Goal: Information Seeking & Learning: Find specific fact

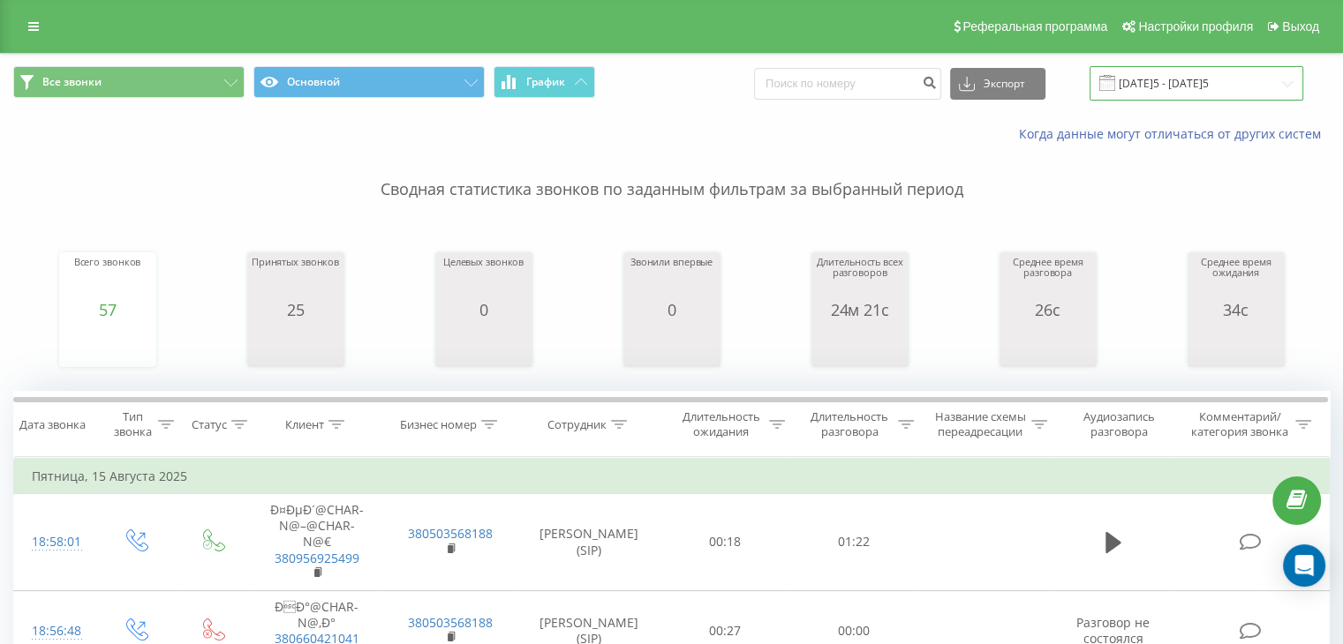
drag, startPoint x: 0, startPoint y: 0, endPoint x: 1215, endPoint y: 91, distance: 1218.2
click at [1215, 91] on input "15.08.2025 - 15.08.2025" at bounding box center [1196, 83] width 214 height 34
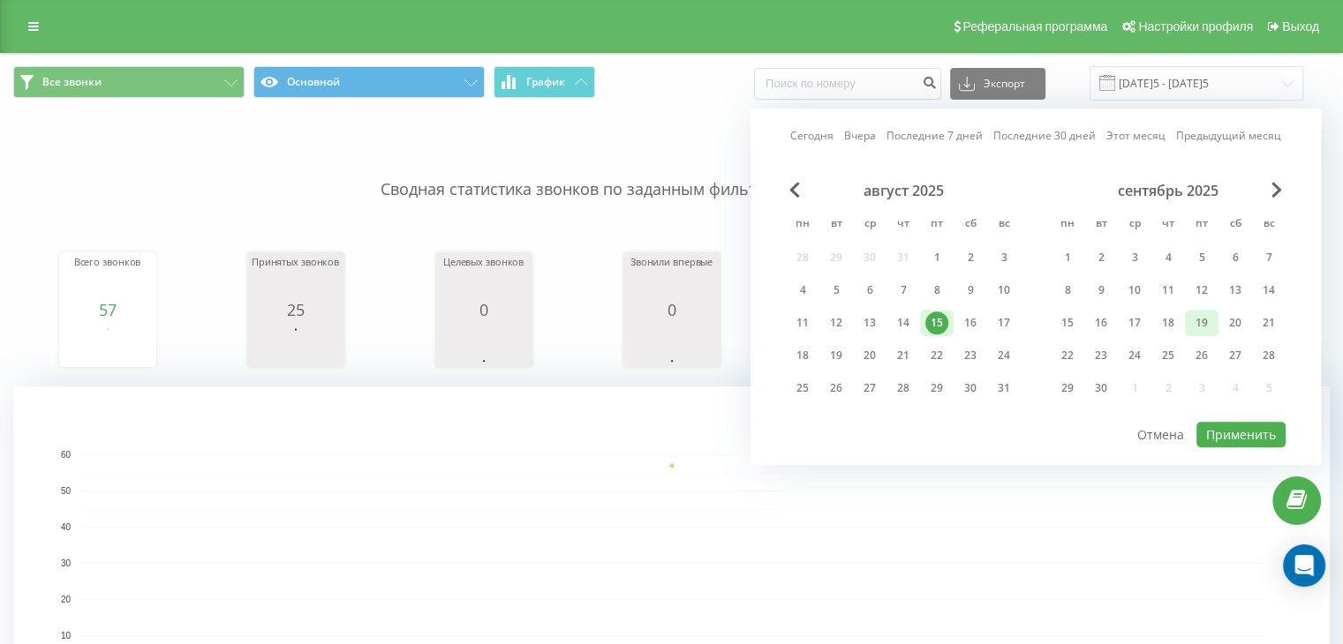
click at [1204, 321] on div "19" at bounding box center [1201, 323] width 23 height 23
click at [1258, 434] on button "Применить" at bounding box center [1240, 435] width 89 height 26
type input "19.09.2025 - 19.09.2025"
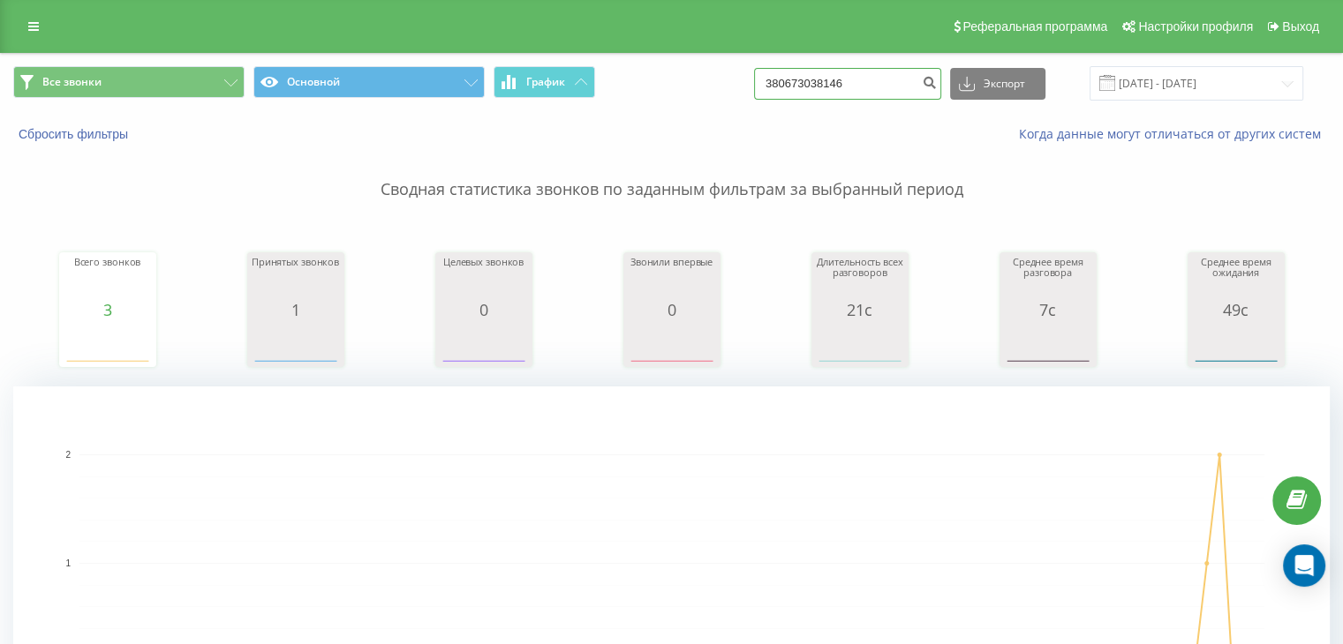
click at [903, 93] on input "380673038146" at bounding box center [847, 84] width 187 height 32
paste input "98 080 9991"
click at [929, 73] on input "380 98 080 9991" at bounding box center [847, 84] width 187 height 32
type input "380 98 080 9991"
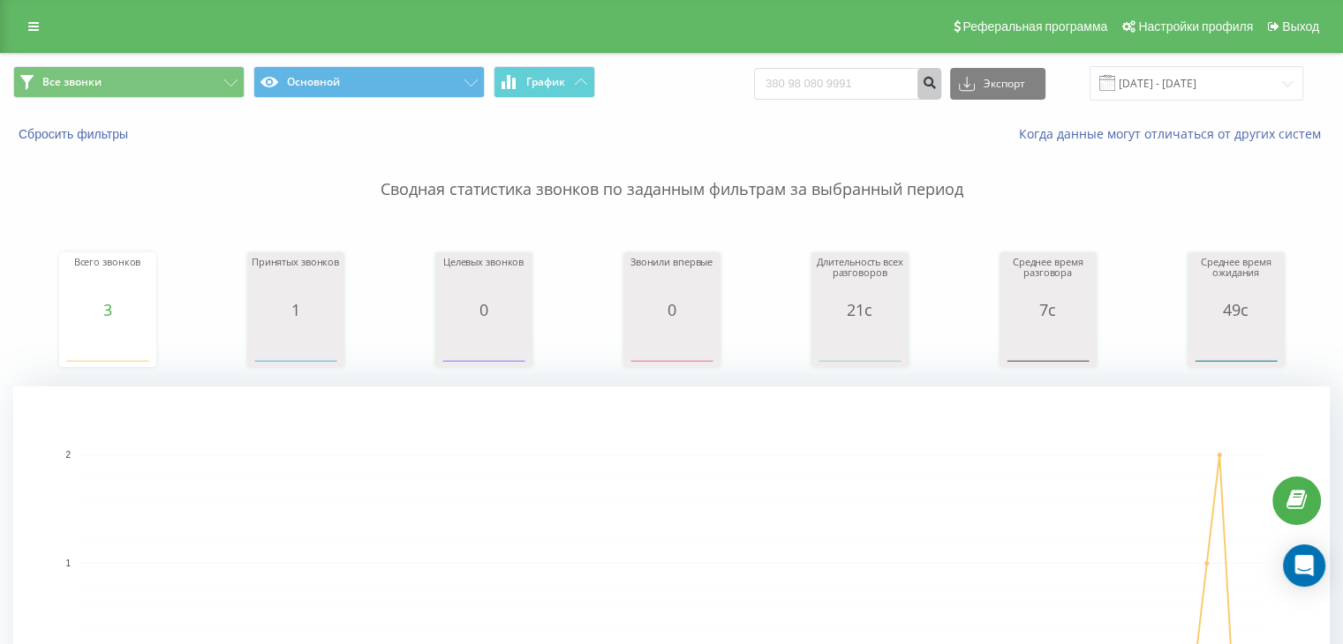
click at [937, 78] on icon "submit" at bounding box center [929, 80] width 15 height 11
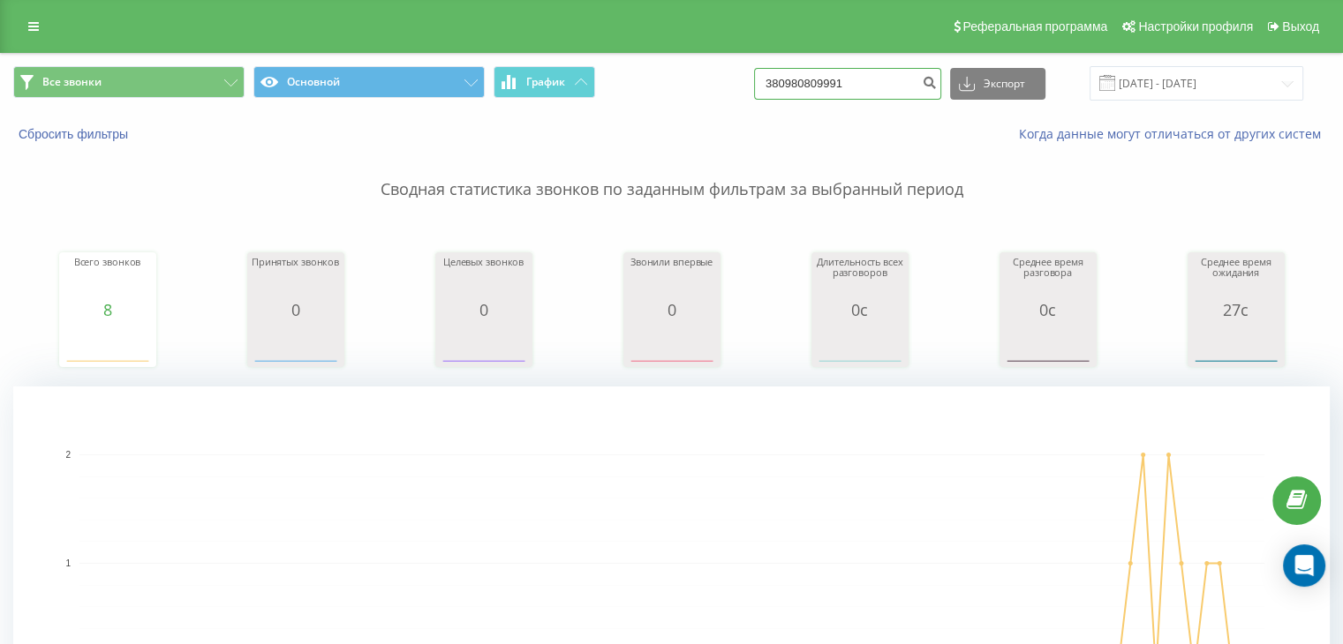
click at [869, 77] on input "380980809991" at bounding box center [847, 84] width 187 height 32
paste input "684271572"
type input "380684271572"
click at [937, 84] on icon "submit" at bounding box center [929, 80] width 15 height 11
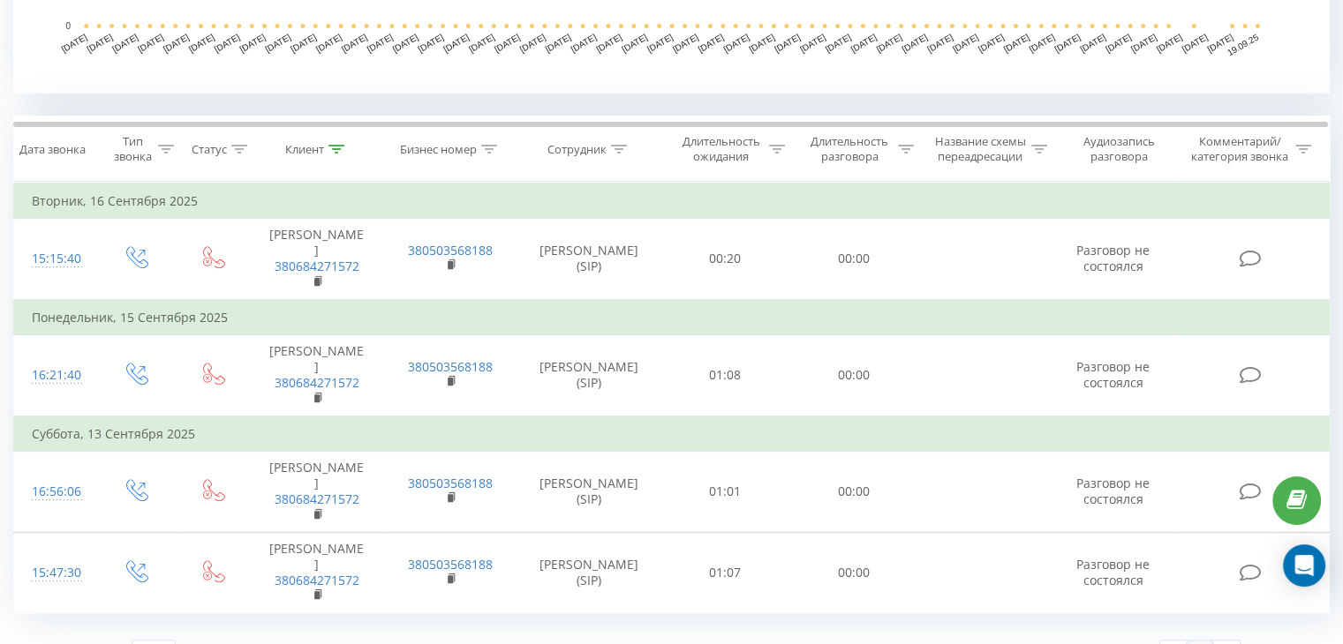
scroll to position [28, 0]
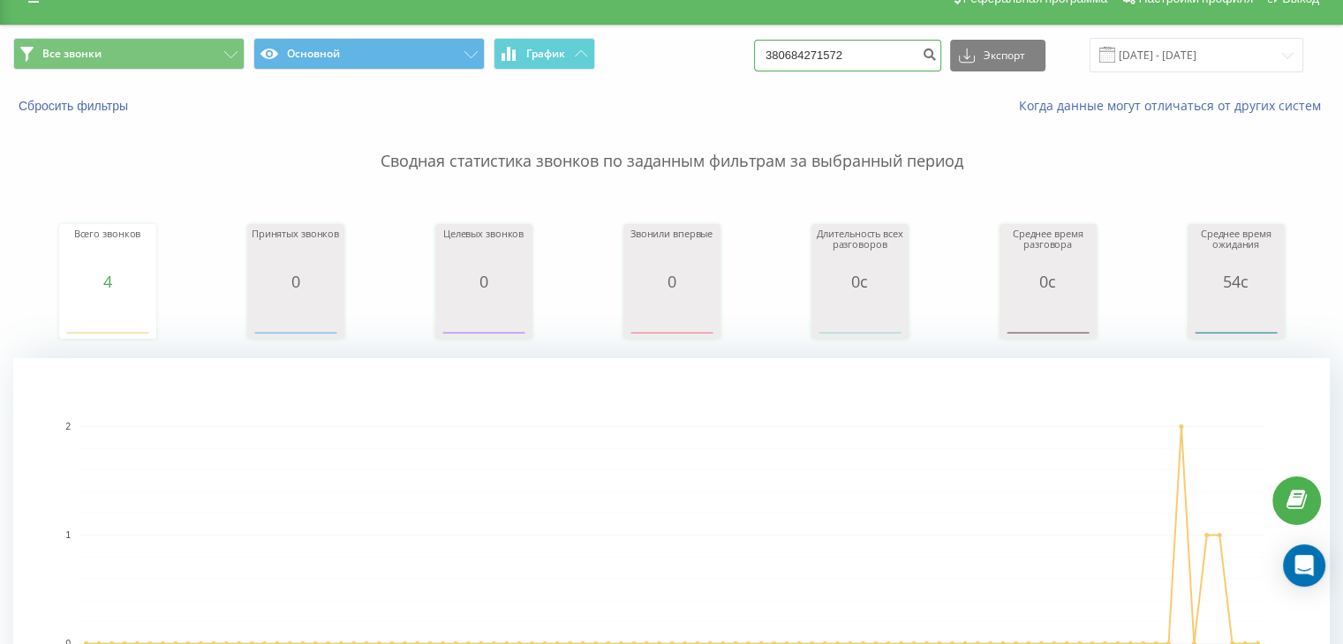
click at [879, 42] on input "380684271572" at bounding box center [847, 56] width 187 height 32
paste input "966266759"
type input "380966266759"
click at [933, 53] on button "submit" at bounding box center [929, 56] width 24 height 32
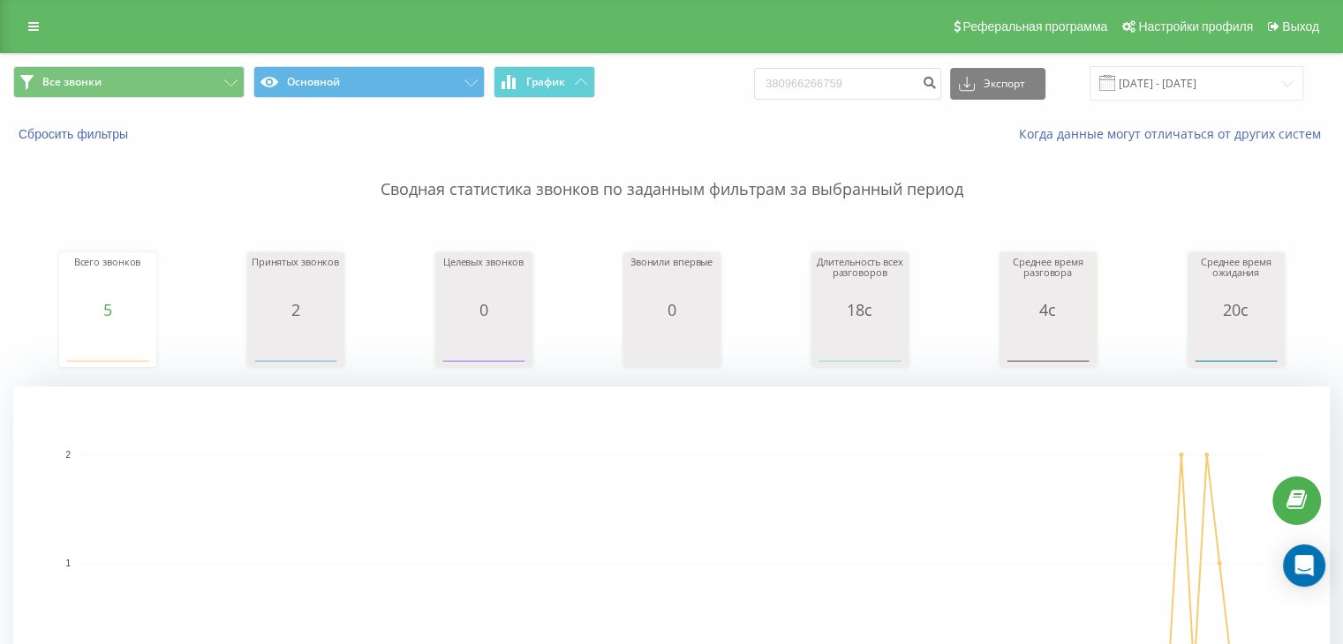
scroll to position [680, 0]
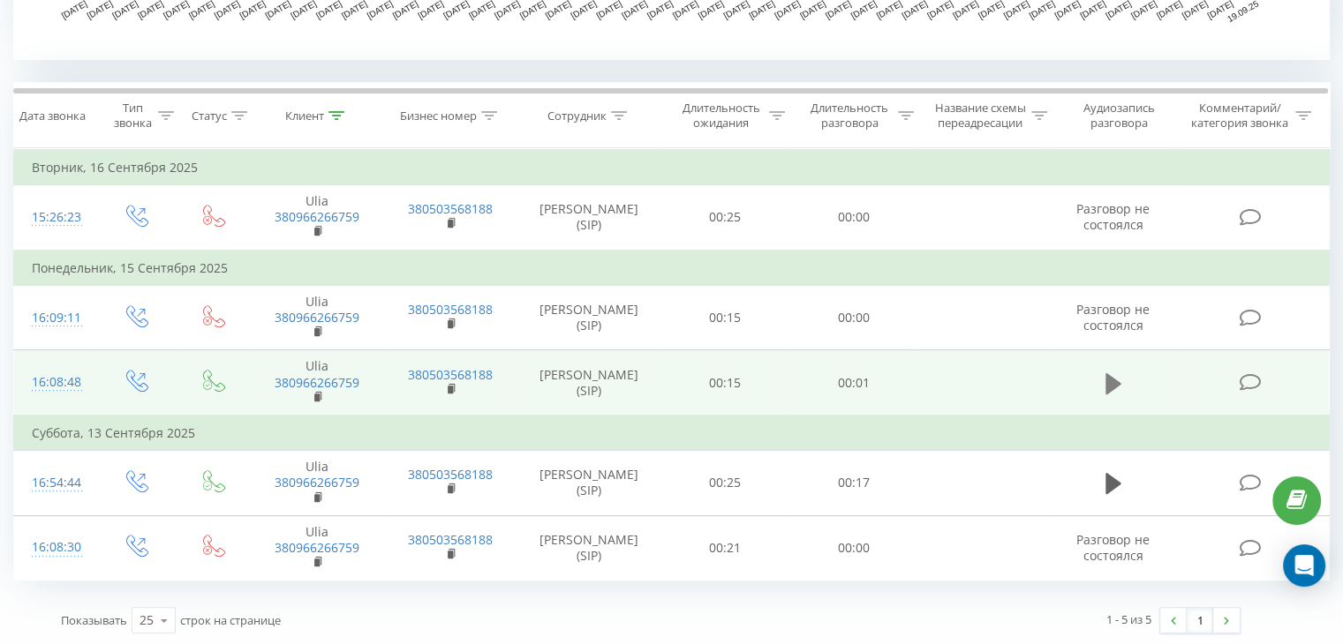
click at [1112, 376] on icon at bounding box center [1113, 383] width 16 height 21
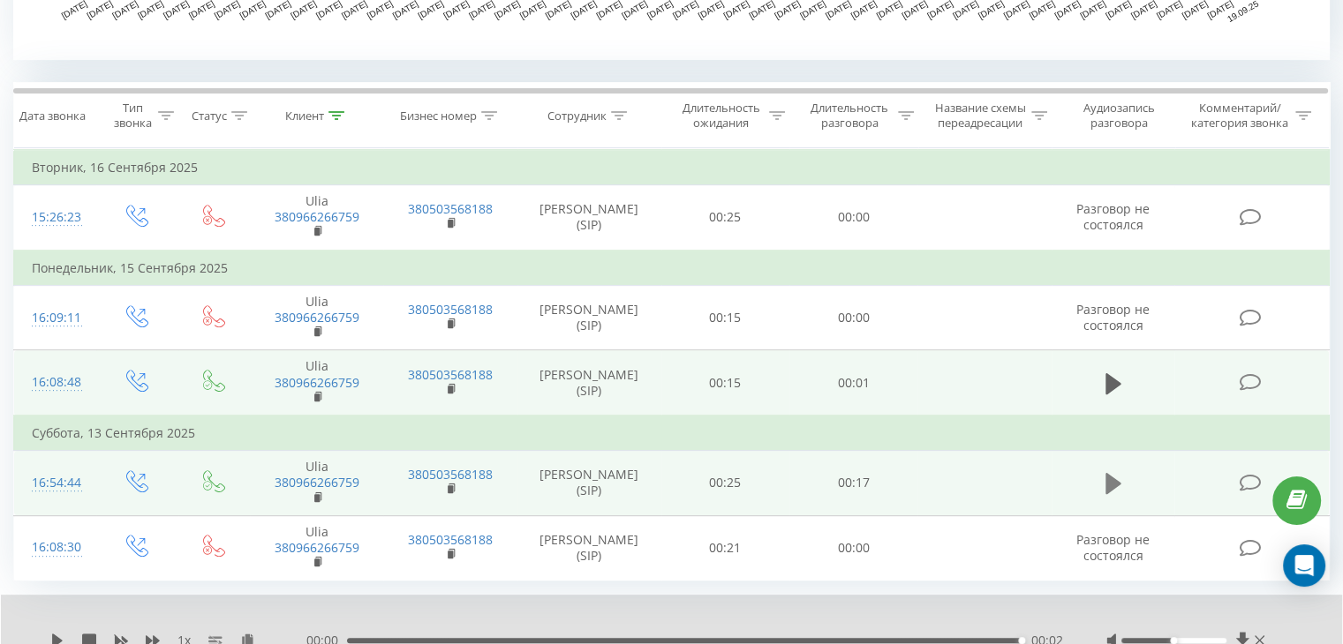
click at [1116, 481] on icon at bounding box center [1113, 483] width 16 height 21
click at [487, 638] on div "00:03" at bounding box center [686, 640] width 670 height 5
click at [1260, 634] on icon at bounding box center [1260, 641] width 10 height 14
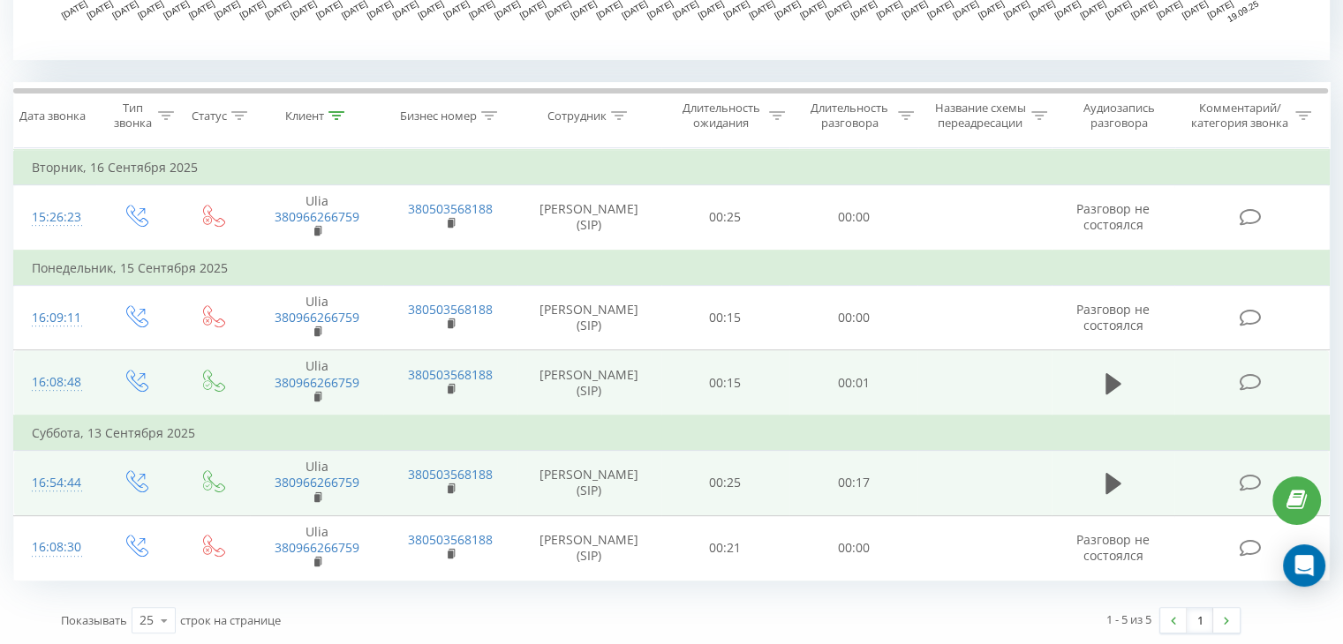
scroll to position [62, 0]
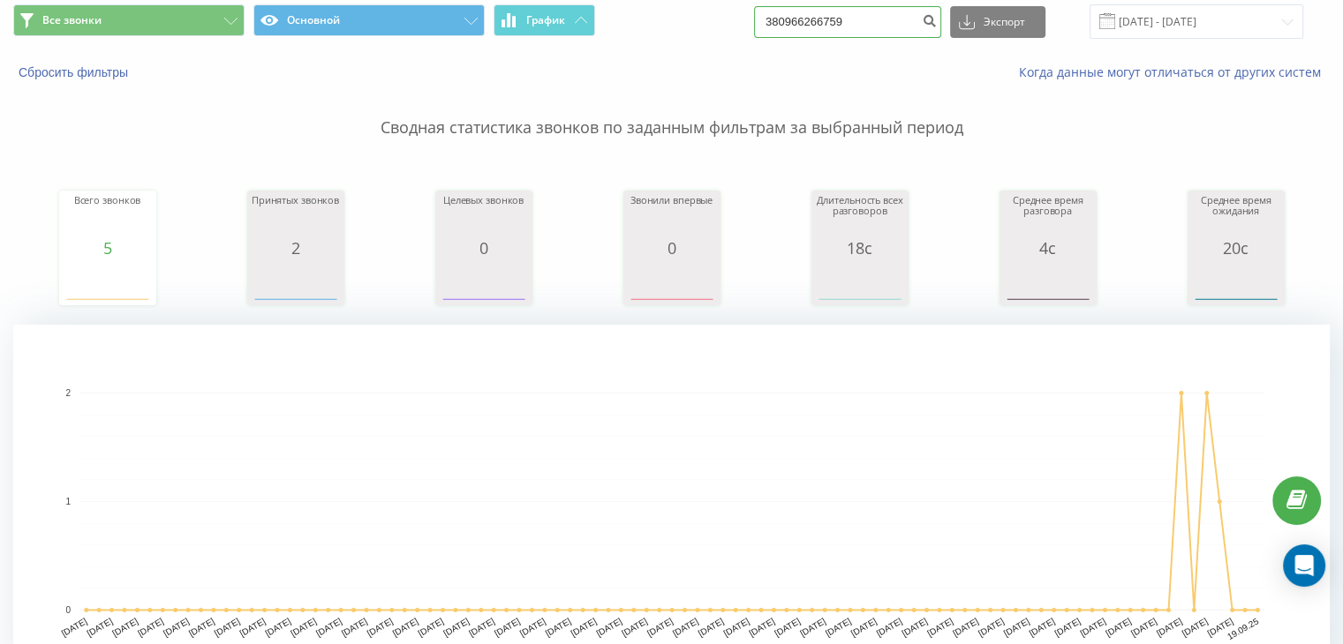
click at [850, 24] on input "380966266759" at bounding box center [847, 22] width 187 height 32
click at [850, 23] on input "380966266759" at bounding box center [847, 22] width 187 height 32
paste input "88799803"
type input "380988799803"
click at [937, 22] on icon "submit" at bounding box center [929, 18] width 15 height 11
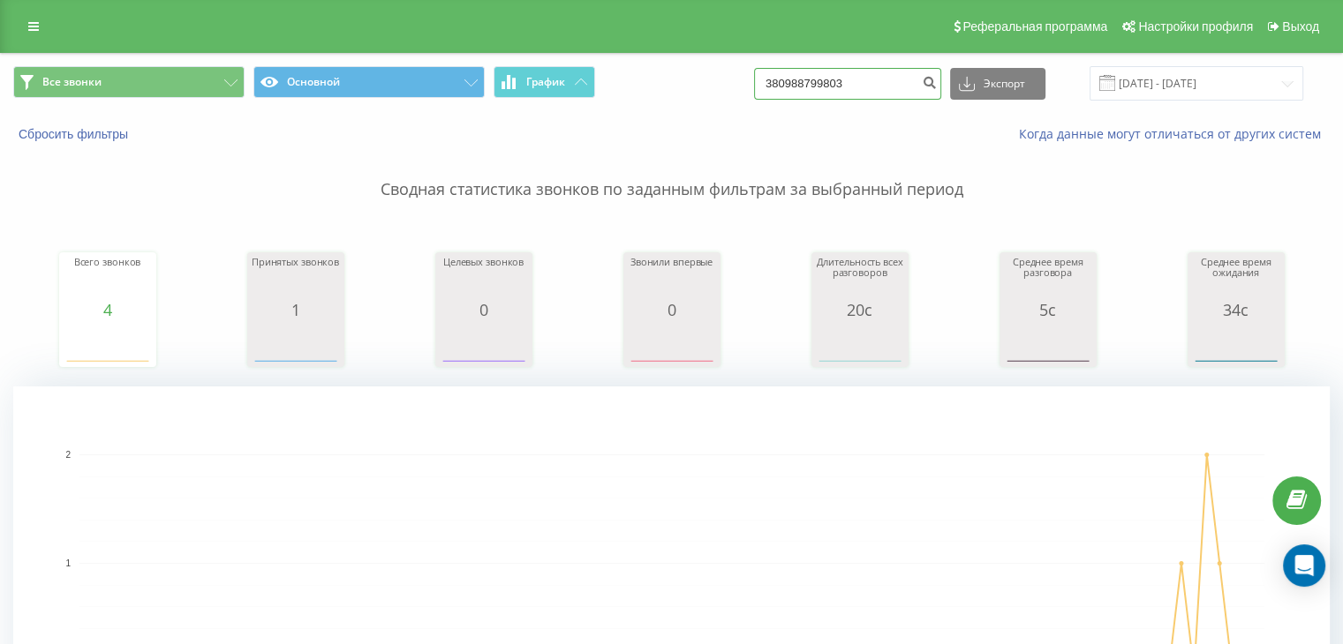
drag, startPoint x: 829, startPoint y: 86, endPoint x: 906, endPoint y: 87, distance: 76.8
click at [906, 87] on input "380988799803" at bounding box center [847, 84] width 187 height 32
paste input "638533920"
type input "380638533920"
click at [936, 79] on button "submit" at bounding box center [929, 84] width 24 height 32
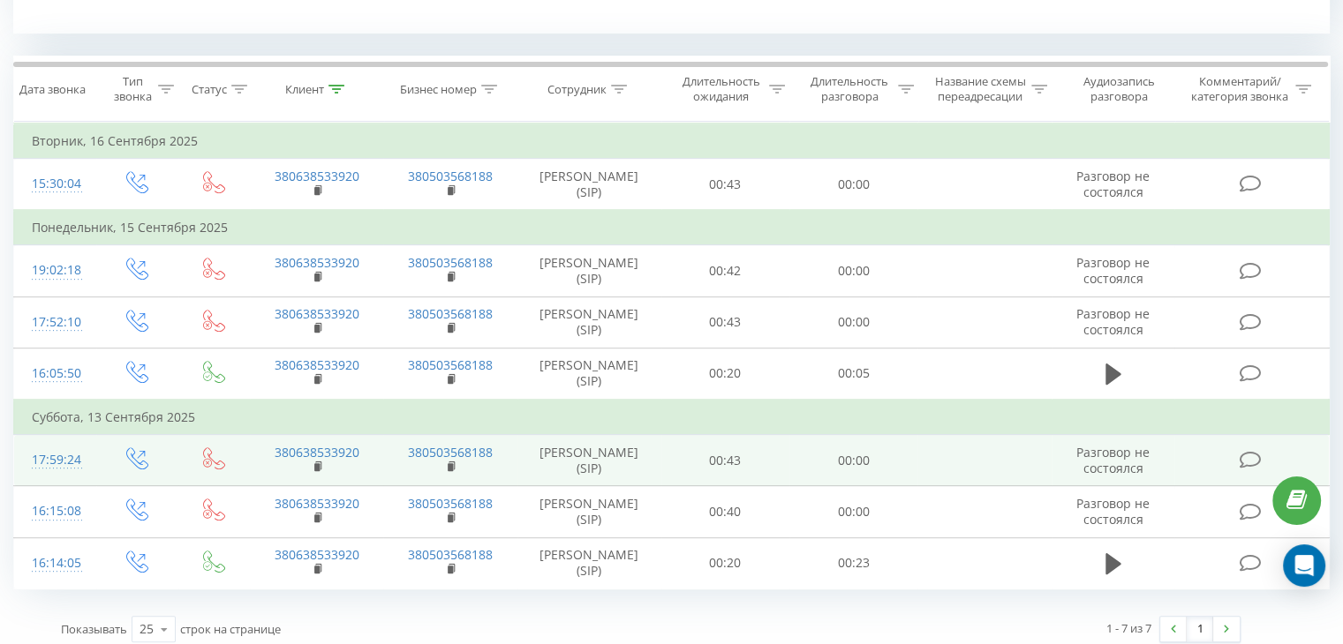
scroll to position [714, 0]
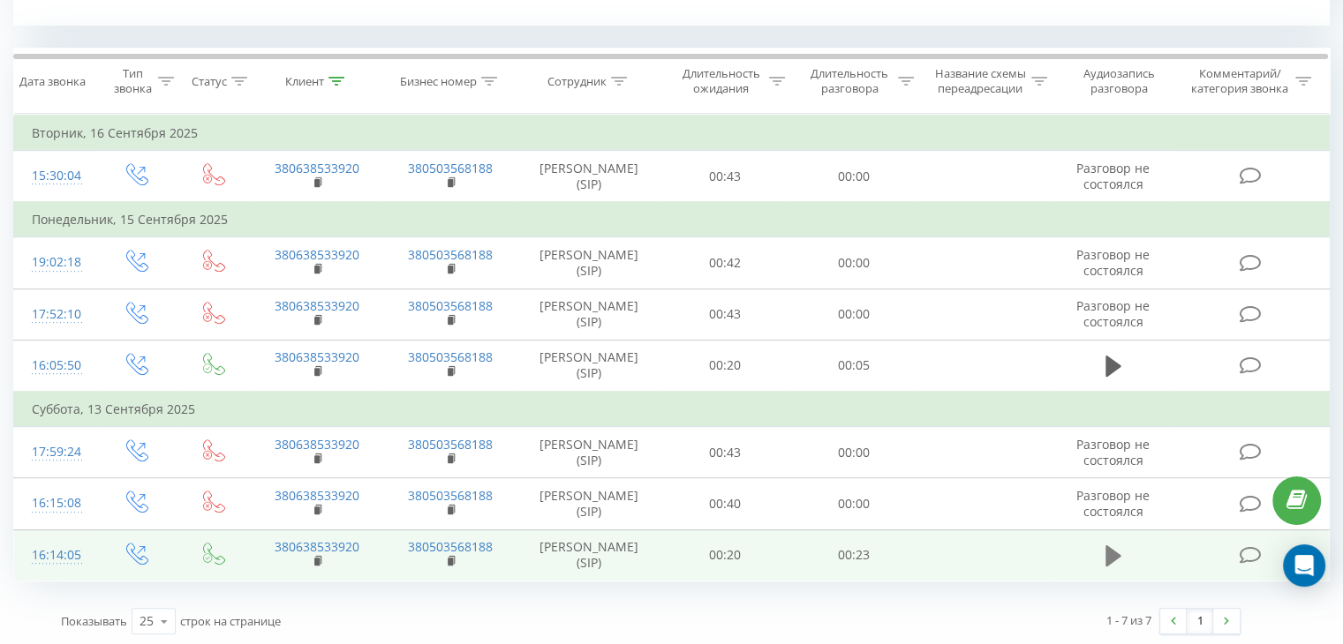
click at [1116, 554] on icon at bounding box center [1113, 556] width 16 height 21
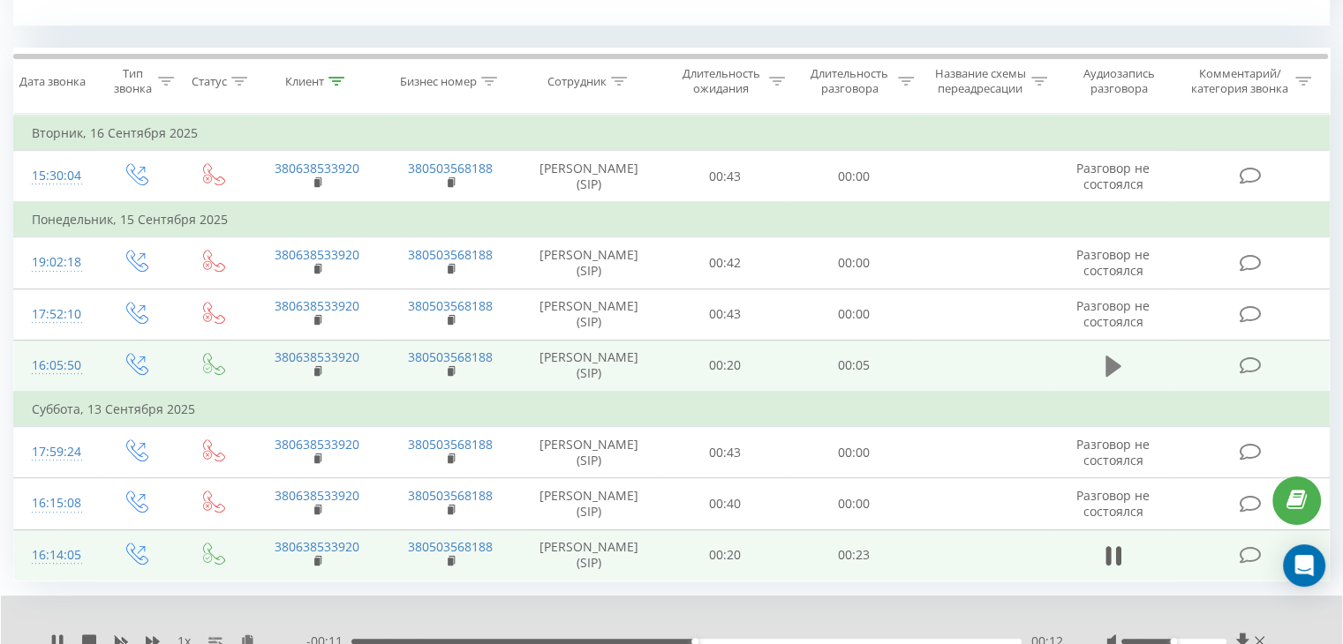
click at [1118, 360] on icon at bounding box center [1113, 366] width 16 height 25
click at [1255, 637] on icon at bounding box center [1260, 642] width 10 height 14
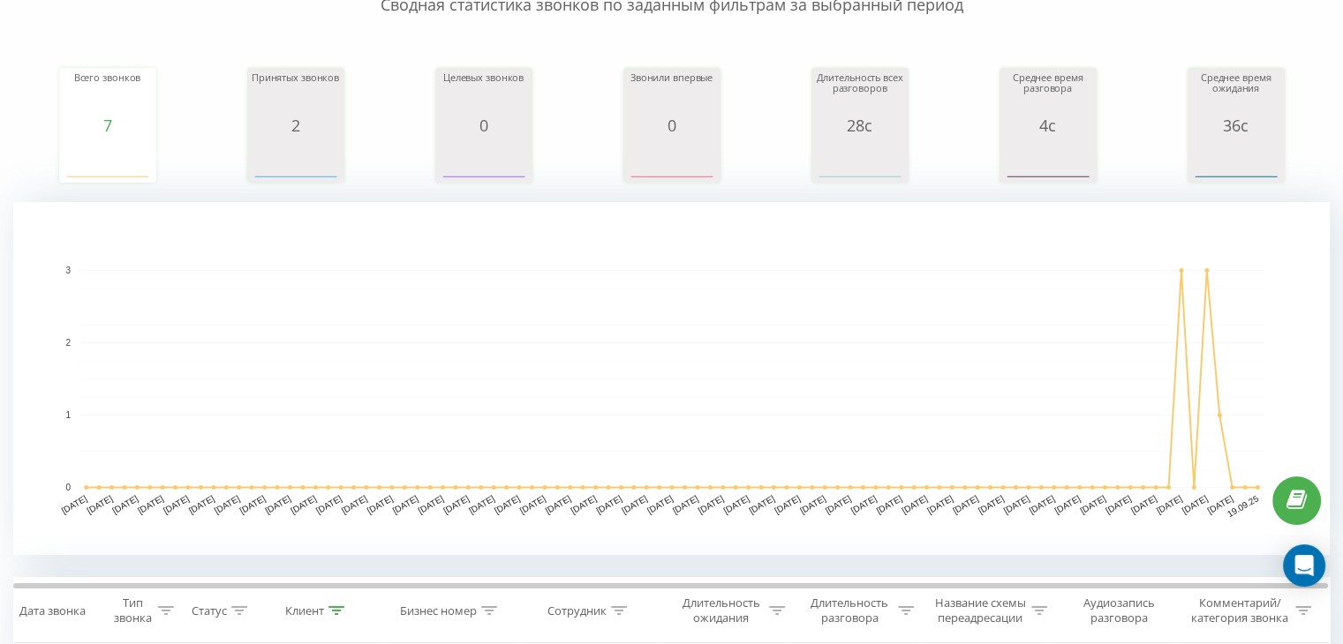
scroll to position [0, 0]
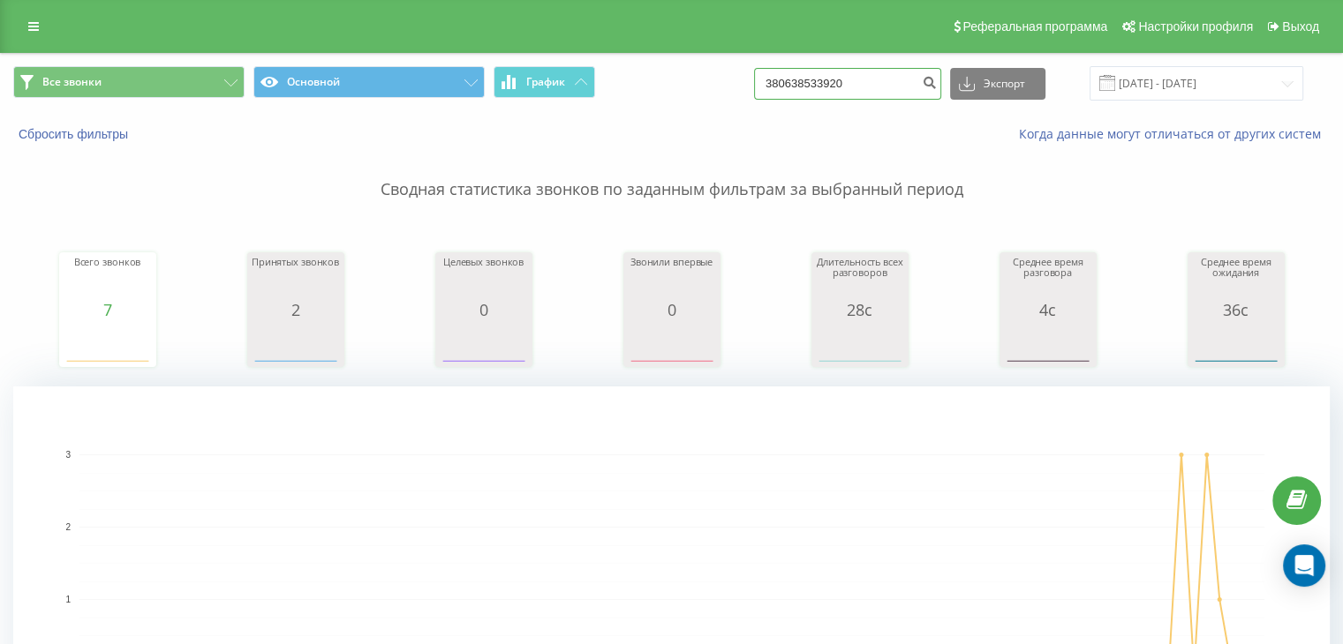
click at [890, 82] on input "380638533920" at bounding box center [847, 84] width 187 height 32
paste input "(97) 699-68-48"
type input "380 (97) 699-68-48"
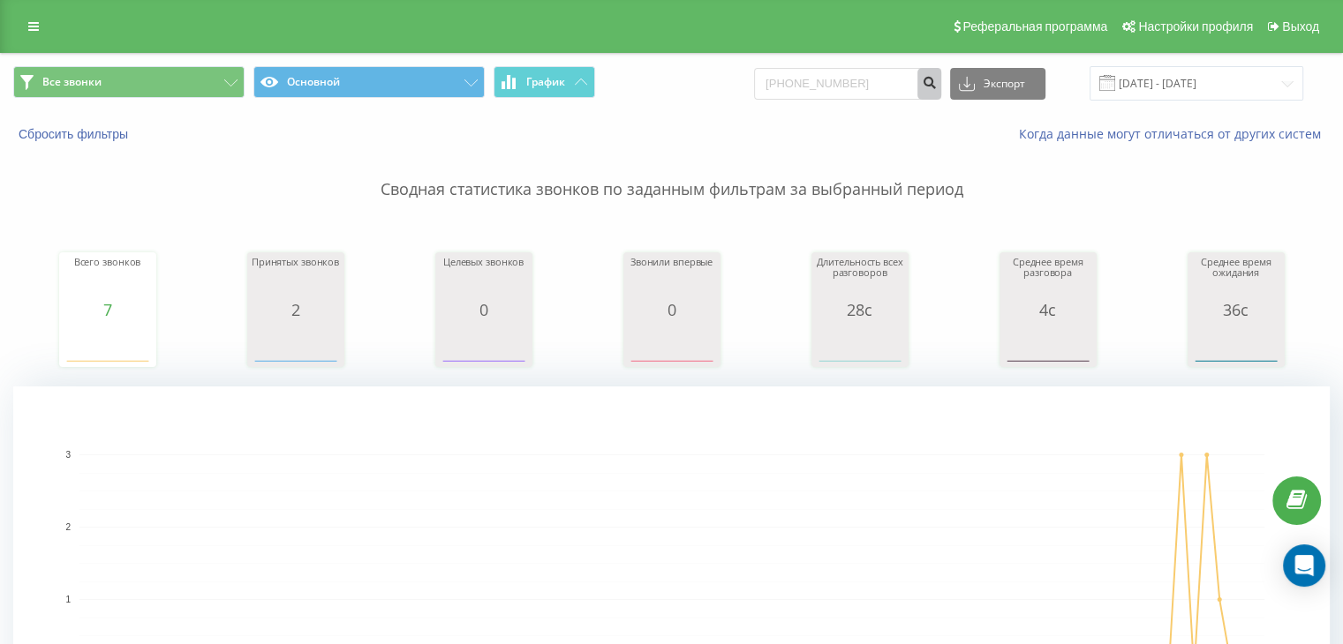
click at [937, 80] on icon "submit" at bounding box center [929, 80] width 15 height 11
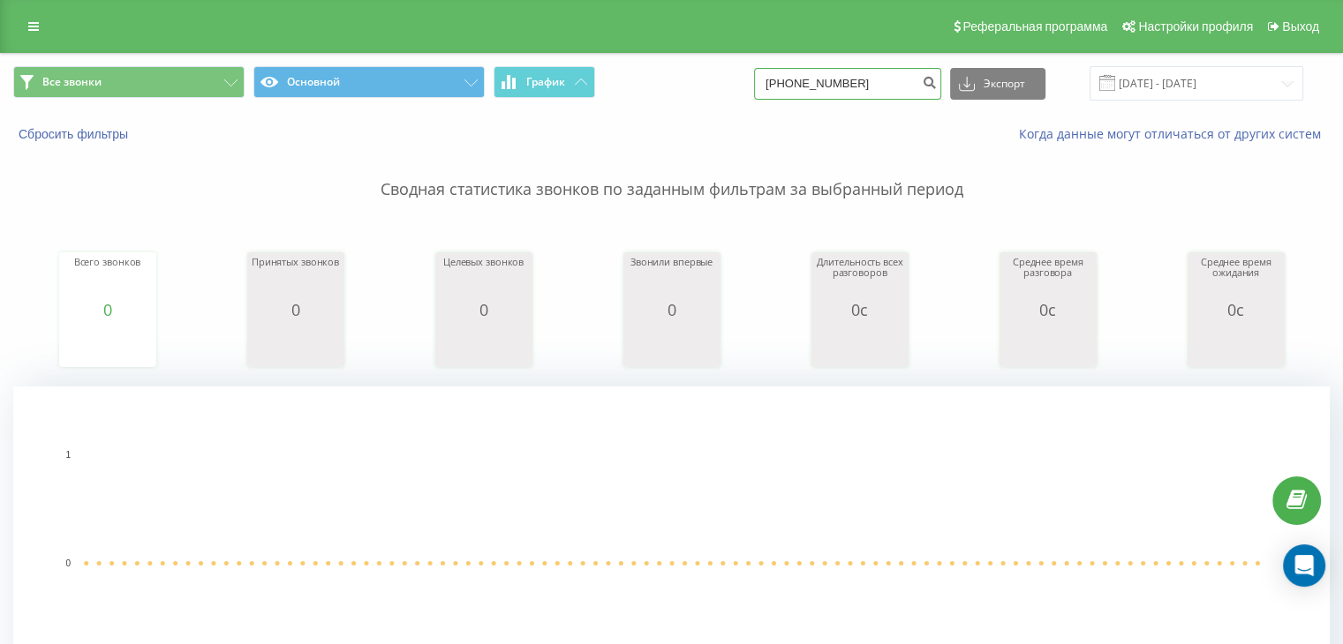
click at [844, 85] on input "380(97)699-68-48" at bounding box center [847, 84] width 187 height 32
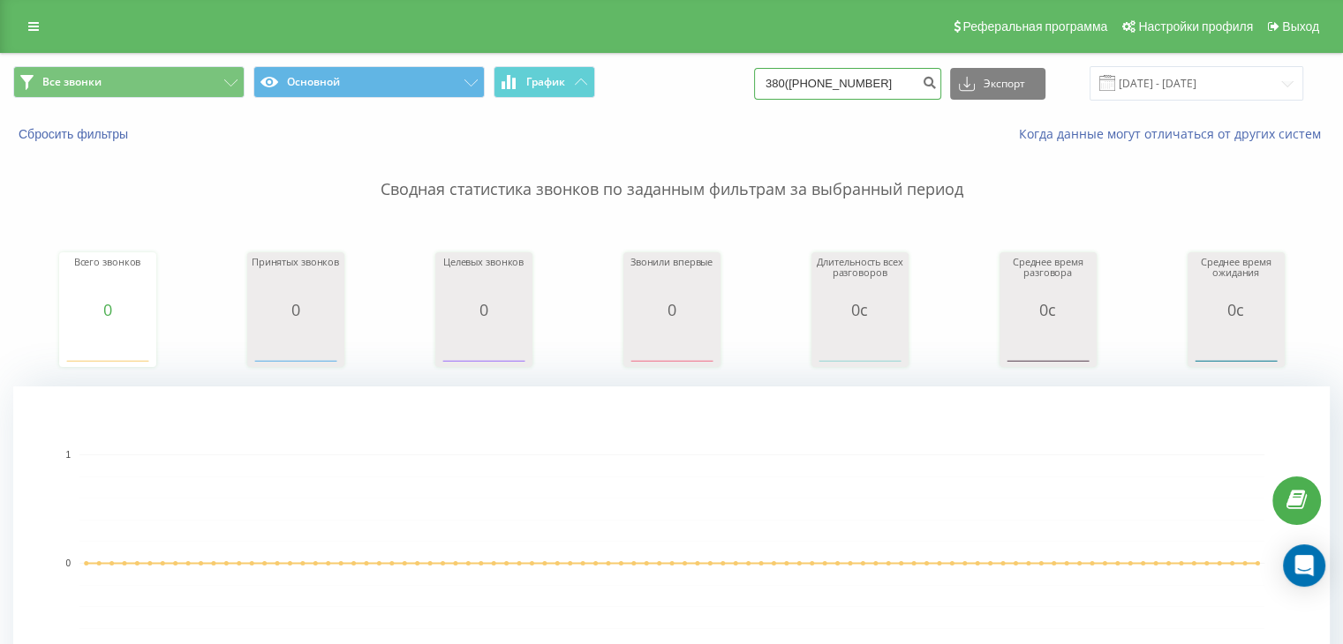
click at [826, 84] on input "380(97699-68-48" at bounding box center [847, 84] width 187 height 32
click at [875, 80] on input "38097699-68-48" at bounding box center [847, 84] width 187 height 32
click at [861, 82] on input "38097699-6848" at bounding box center [847, 84] width 187 height 32
type input "380976996848"
click at [937, 86] on icon "submit" at bounding box center [929, 80] width 15 height 11
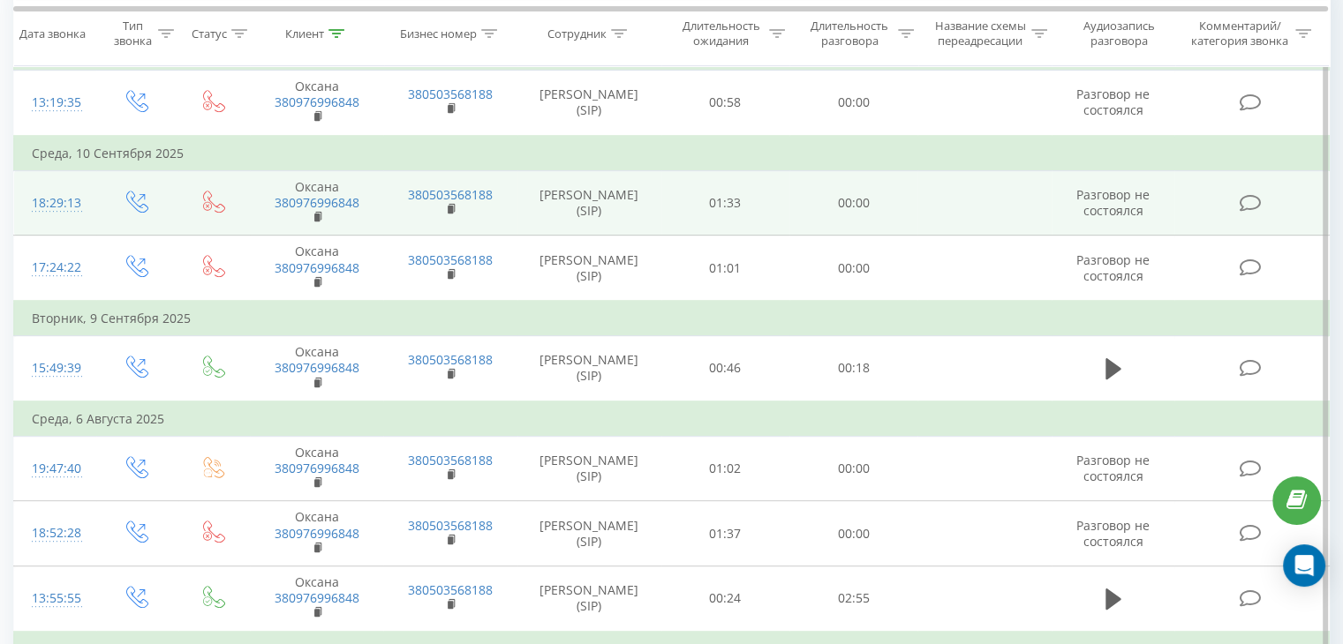
scroll to position [706, 0]
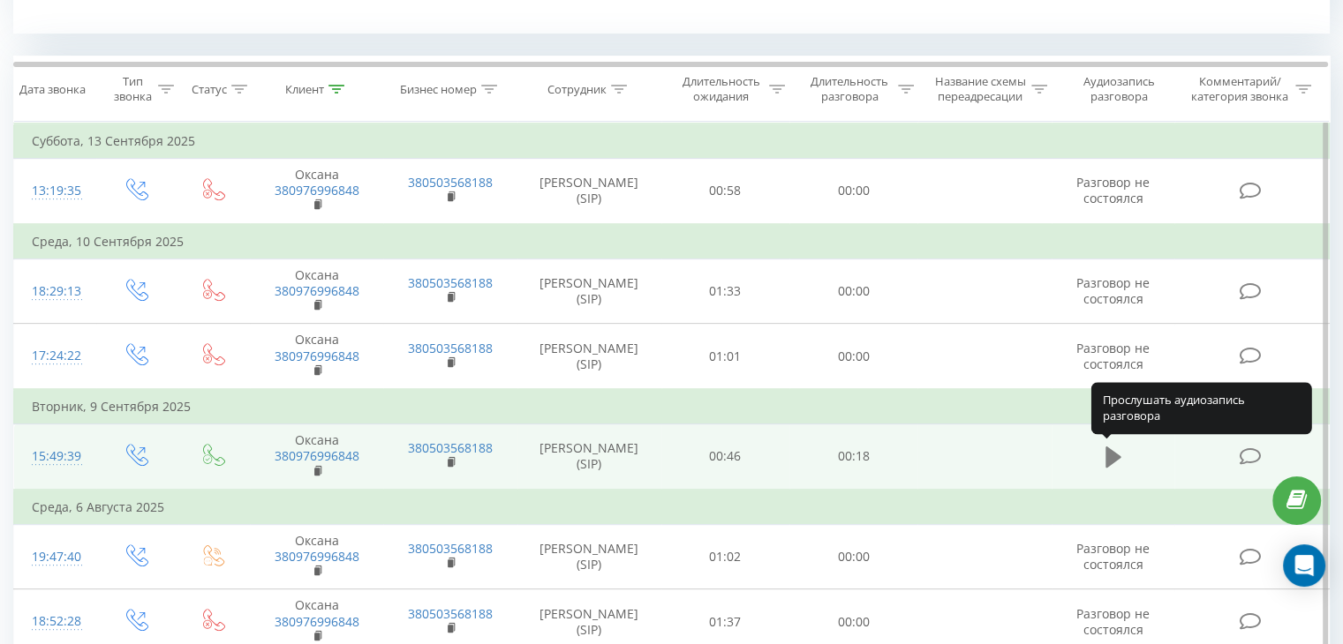
click at [1113, 452] on icon at bounding box center [1113, 457] width 16 height 21
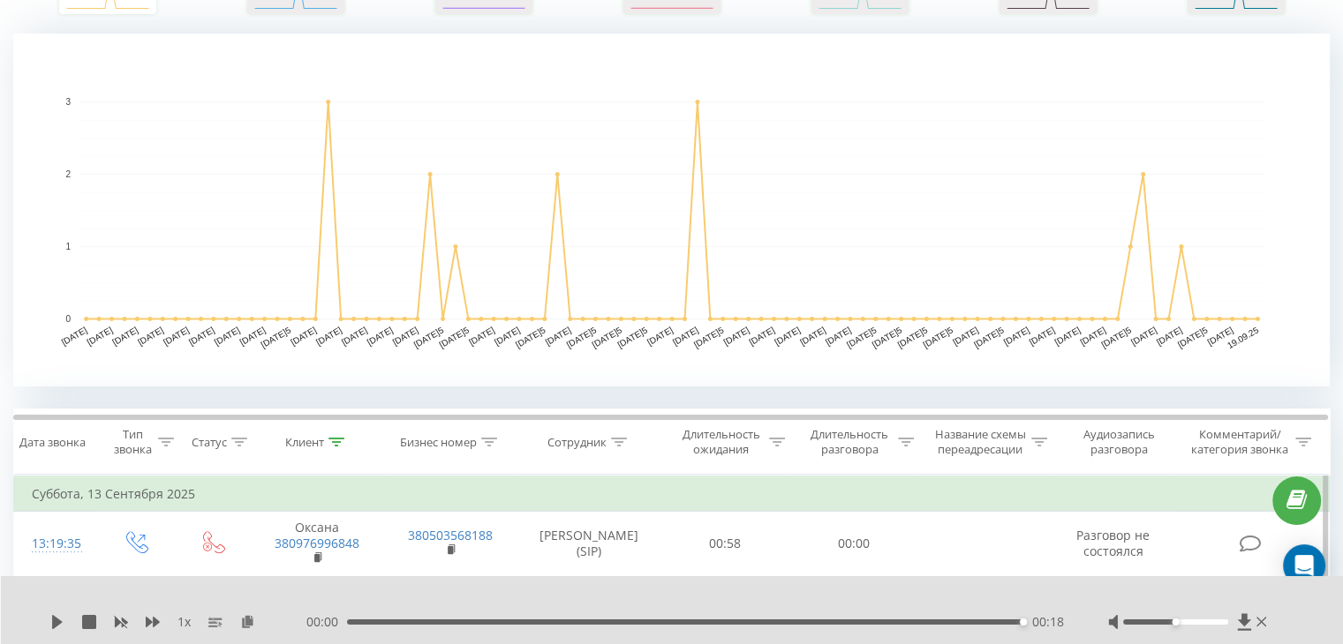
scroll to position [0, 0]
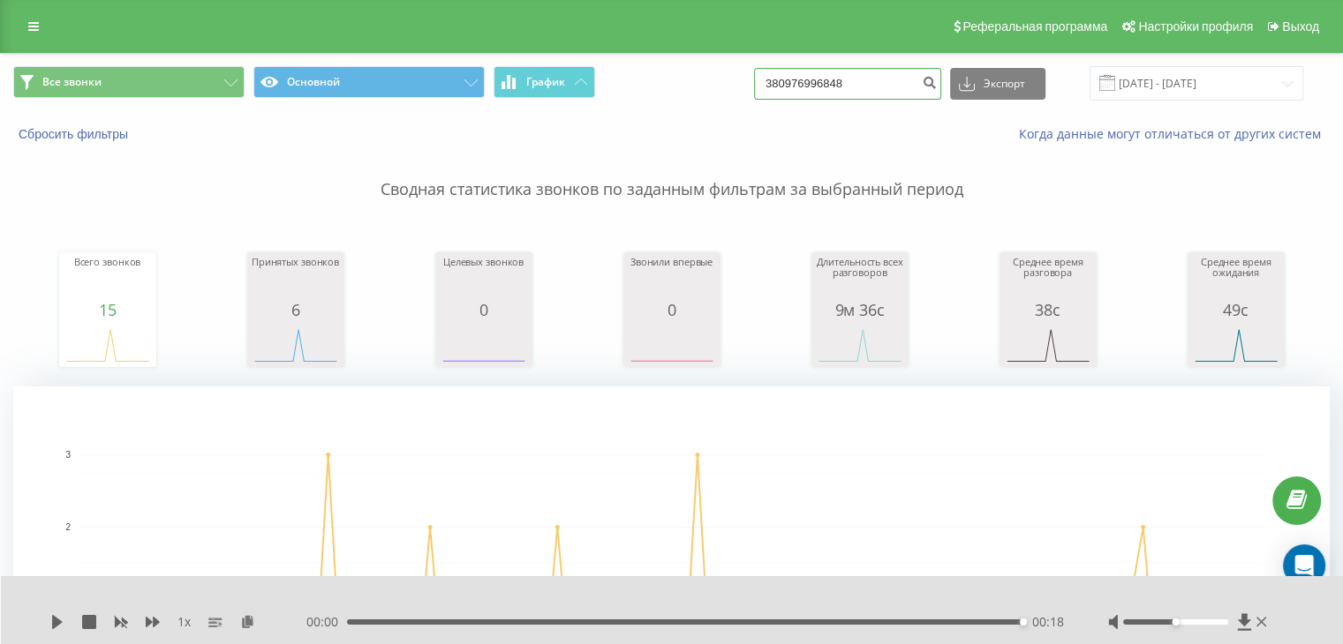
drag, startPoint x: 885, startPoint y: 85, endPoint x: 825, endPoint y: 85, distance: 59.2
click at [825, 85] on input "380976996848" at bounding box center [847, 84] width 187 height 32
type input "380959146083"
click at [937, 81] on icon "submit" at bounding box center [929, 80] width 15 height 11
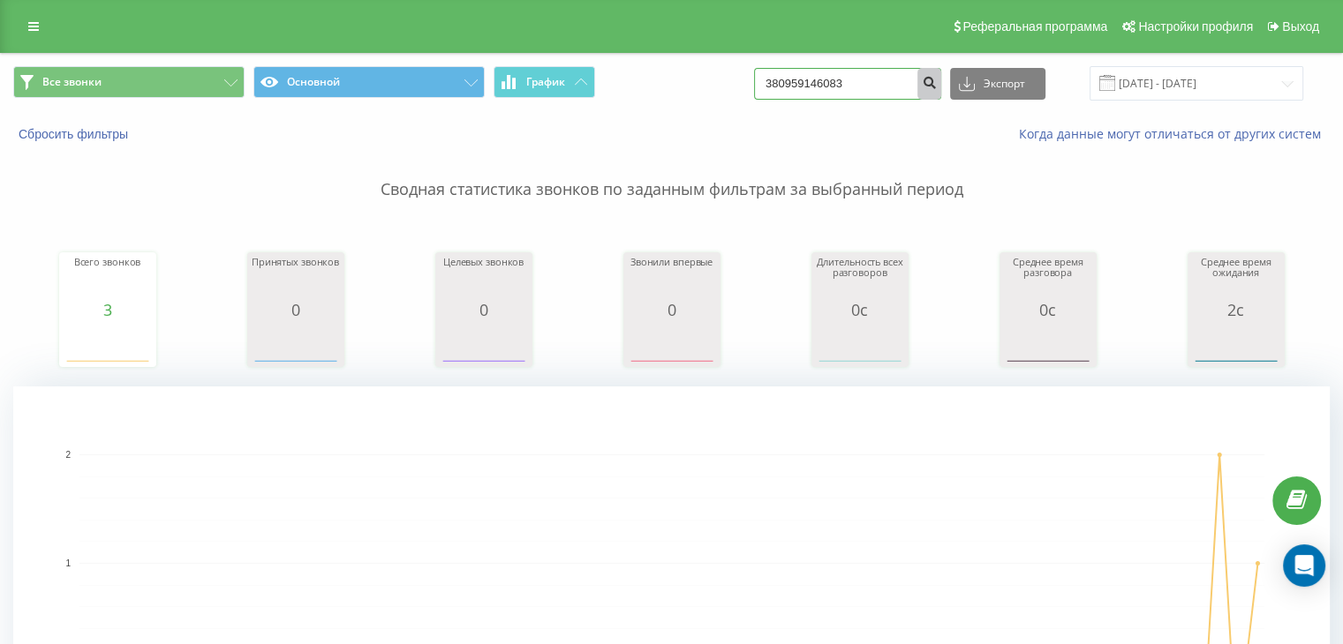
drag, startPoint x: 826, startPoint y: 79, endPoint x: 941, endPoint y: 88, distance: 115.1
click at [941, 88] on form "380959146083" at bounding box center [847, 84] width 187 height 32
paste input "677103409"
click at [921, 89] on input "380677103409" at bounding box center [847, 84] width 187 height 32
click at [927, 89] on input "380677103409" at bounding box center [847, 84] width 187 height 32
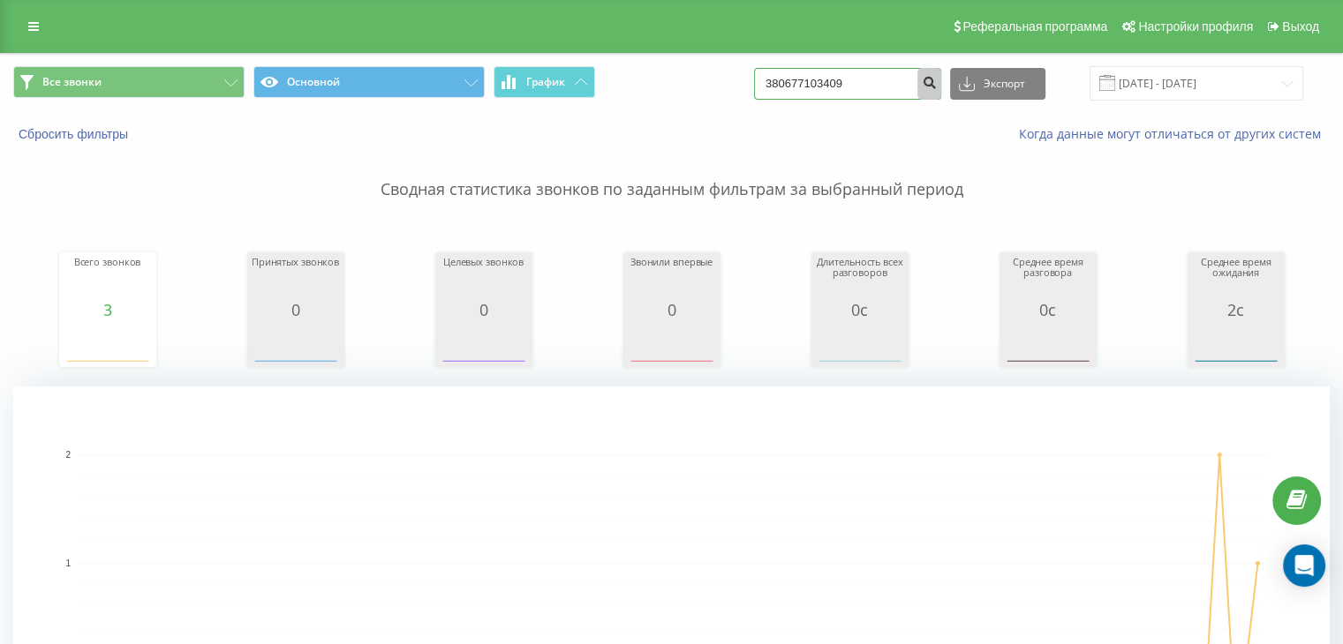
type input "380677103409"
click at [937, 86] on icon "submit" at bounding box center [929, 80] width 15 height 11
click at [862, 91] on input "380677103409" at bounding box center [847, 84] width 187 height 32
paste input "975150808"
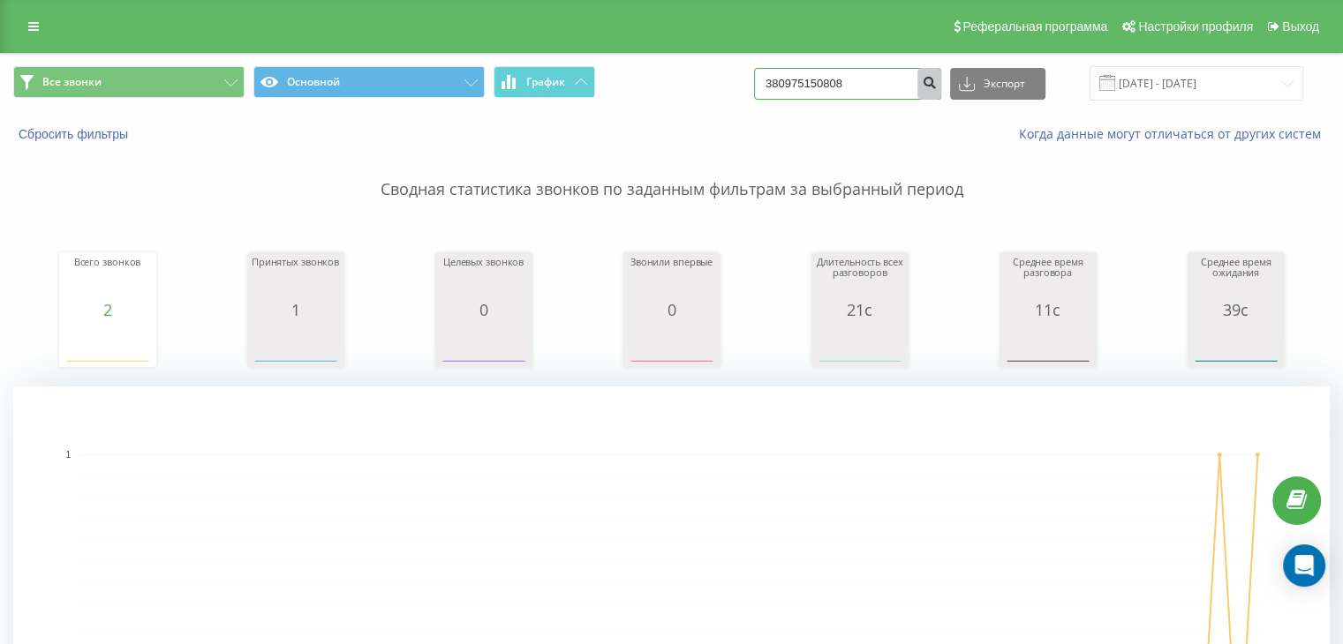
type input "380975150808"
click at [936, 87] on button "submit" at bounding box center [929, 84] width 24 height 32
click at [833, 91] on input "380975150808" at bounding box center [847, 84] width 187 height 32
click at [834, 91] on input "380975150808" at bounding box center [847, 84] width 187 height 32
paste input "685412312"
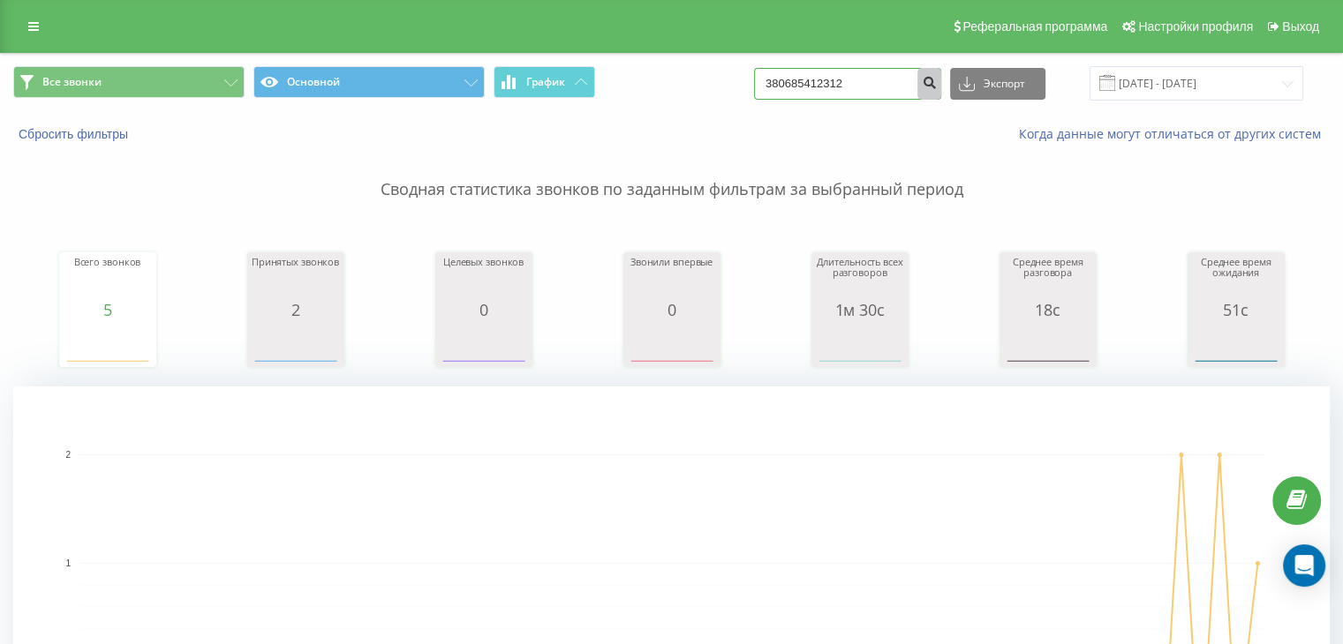
type input "380685412312"
click at [937, 79] on icon "submit" at bounding box center [929, 80] width 15 height 11
drag, startPoint x: 876, startPoint y: 82, endPoint x: 833, endPoint y: 94, distance: 43.9
click at [833, 94] on input "380685412312" at bounding box center [847, 84] width 187 height 32
click at [892, 75] on input "380685412312" at bounding box center [847, 84] width 187 height 32
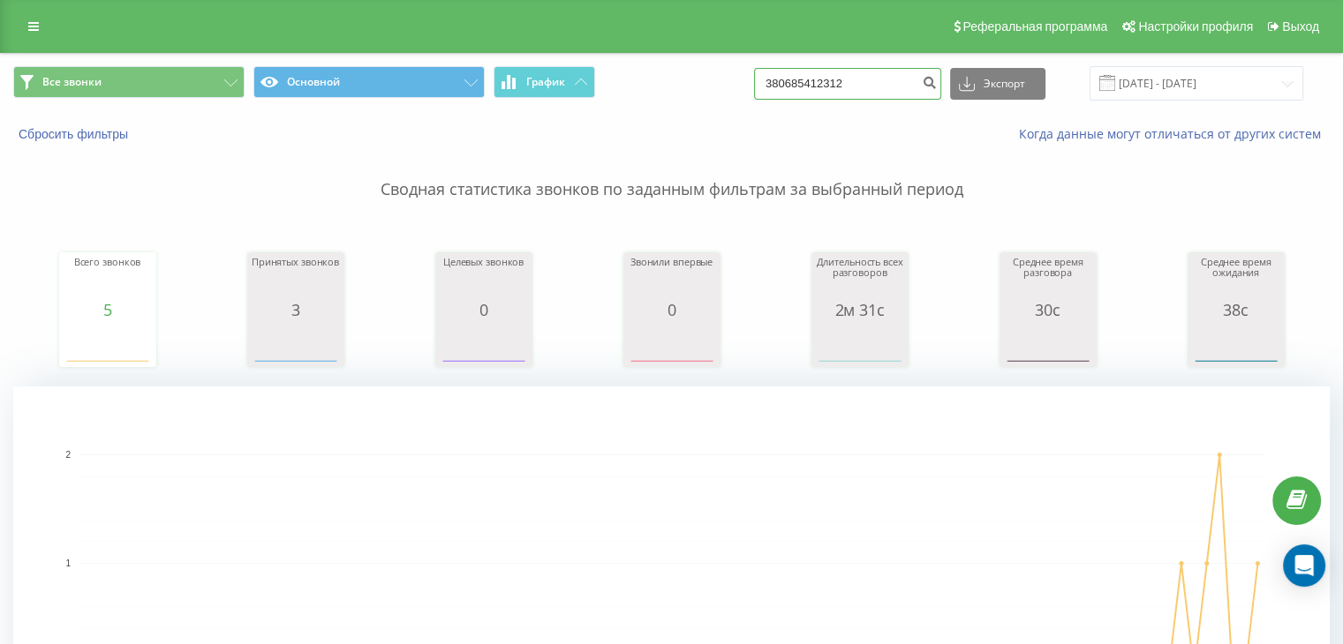
drag, startPoint x: 892, startPoint y: 82, endPoint x: 821, endPoint y: 93, distance: 71.4
click at [821, 93] on input "380685412312" at bounding box center [847, 84] width 187 height 32
paste input "36652503"
click at [919, 75] on input "380636652503" at bounding box center [847, 84] width 187 height 32
click at [939, 79] on form "380636652503" at bounding box center [847, 84] width 187 height 32
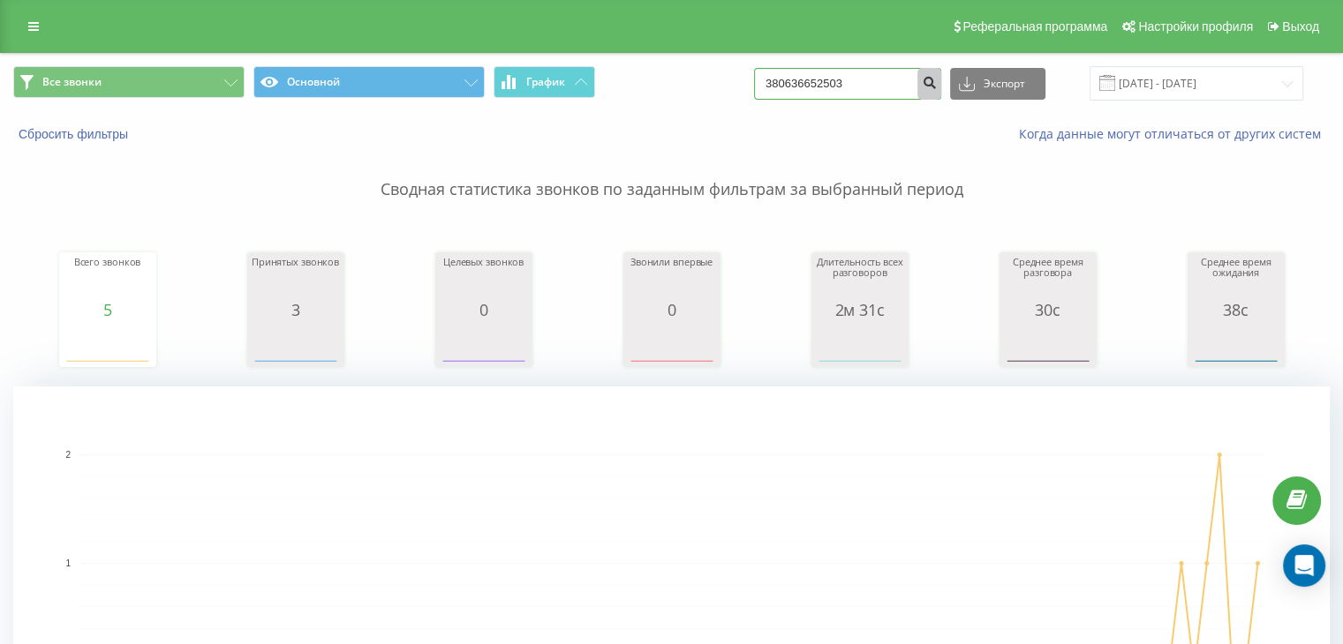
type input "380636652503"
click at [937, 79] on icon "submit" at bounding box center [929, 80] width 15 height 11
drag, startPoint x: 896, startPoint y: 94, endPoint x: 822, endPoint y: 90, distance: 74.2
click at [822, 90] on input "380636652503" at bounding box center [847, 84] width 187 height 32
paste input "77103409"
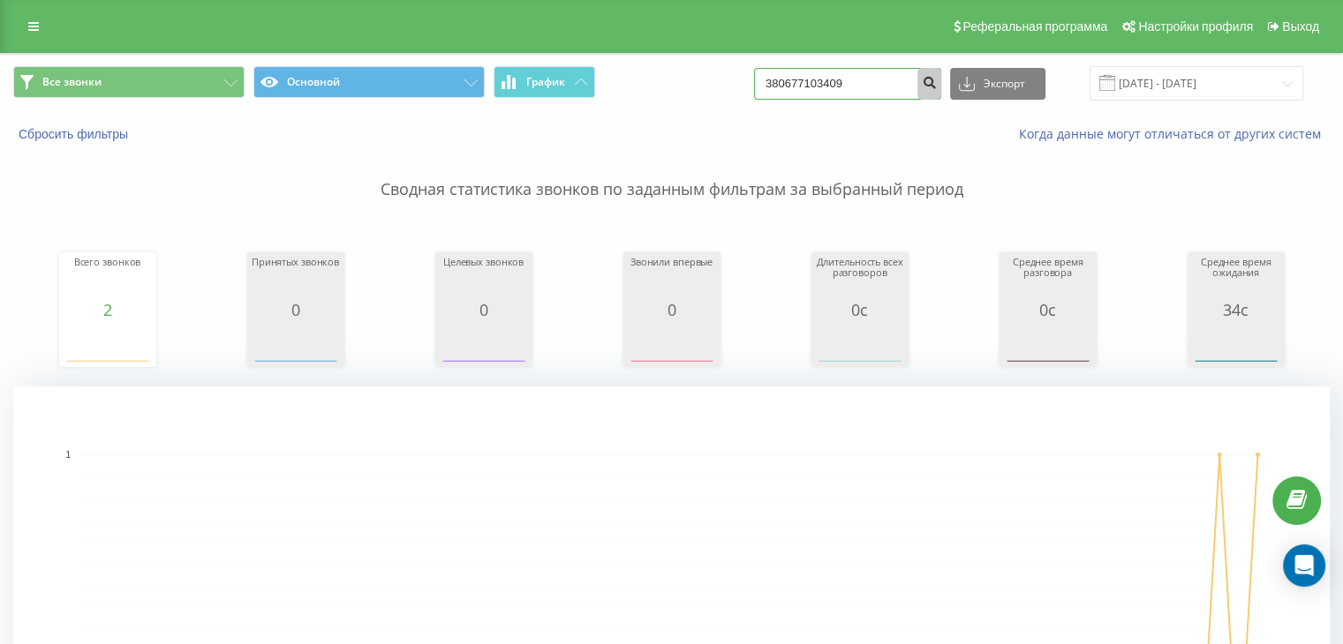
type input "380677103409"
click at [941, 89] on button "submit" at bounding box center [929, 84] width 24 height 32
click at [872, 86] on input "380677103409" at bounding box center [847, 84] width 187 height 32
paste input "51960499232"
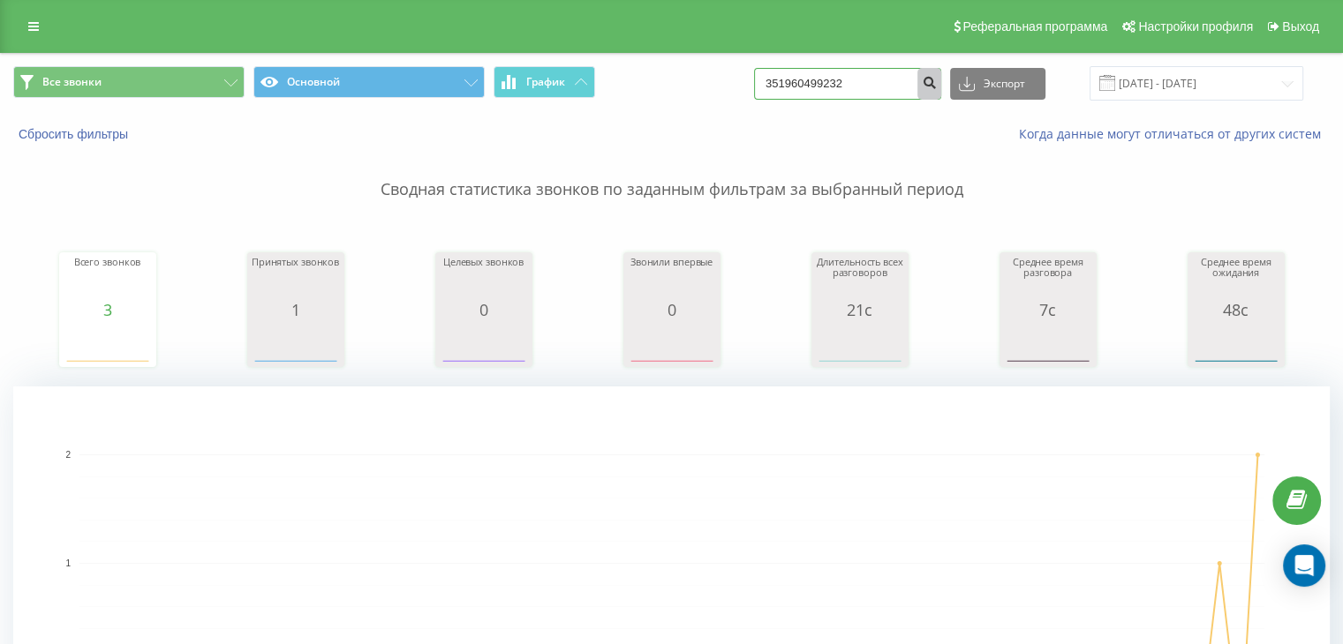
type input "351960499232"
click at [937, 84] on icon "submit" at bounding box center [929, 80] width 15 height 11
click at [865, 83] on input "351960499232" at bounding box center [847, 84] width 187 height 32
click at [865, 84] on input "351960499232" at bounding box center [847, 84] width 187 height 32
paste input "80673038146"
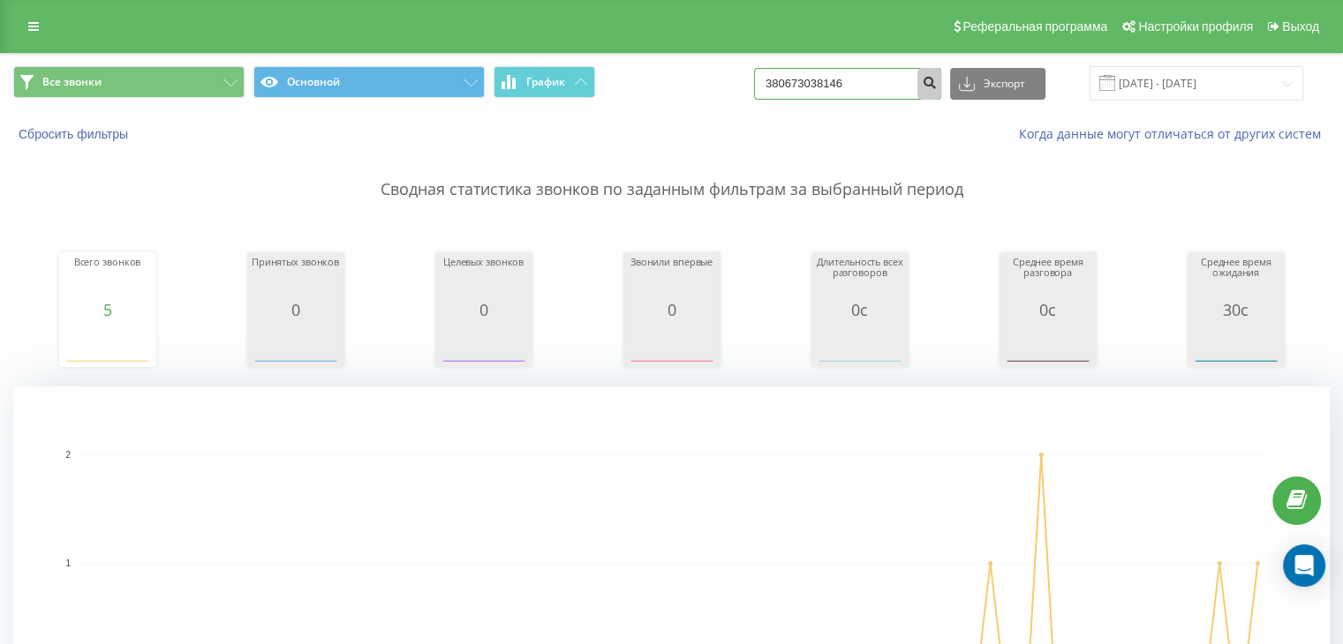
type input "380673038146"
click at [934, 73] on button "submit" at bounding box center [929, 84] width 24 height 32
click at [893, 72] on input "380673038146" at bounding box center [847, 84] width 187 height 32
paste input "938337525"
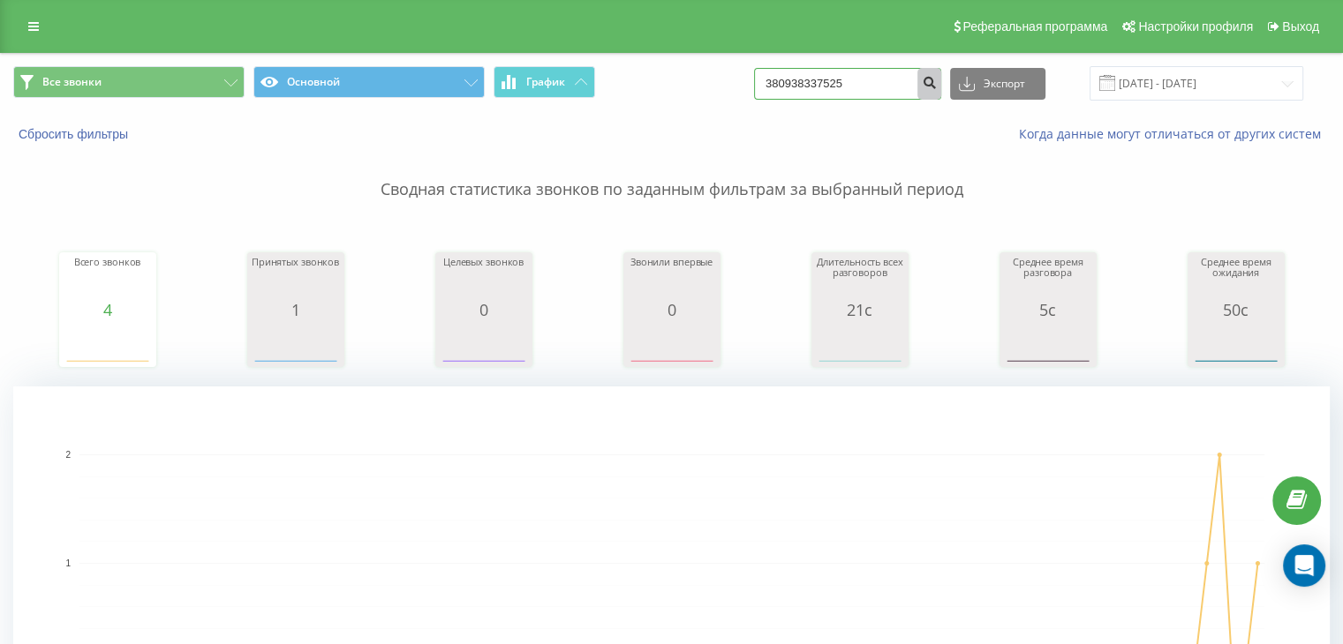
type input "380938337525"
click at [937, 82] on icon "submit" at bounding box center [929, 80] width 15 height 11
click at [846, 80] on input "380938337525" at bounding box center [847, 84] width 187 height 32
paste input "97 447 8338"
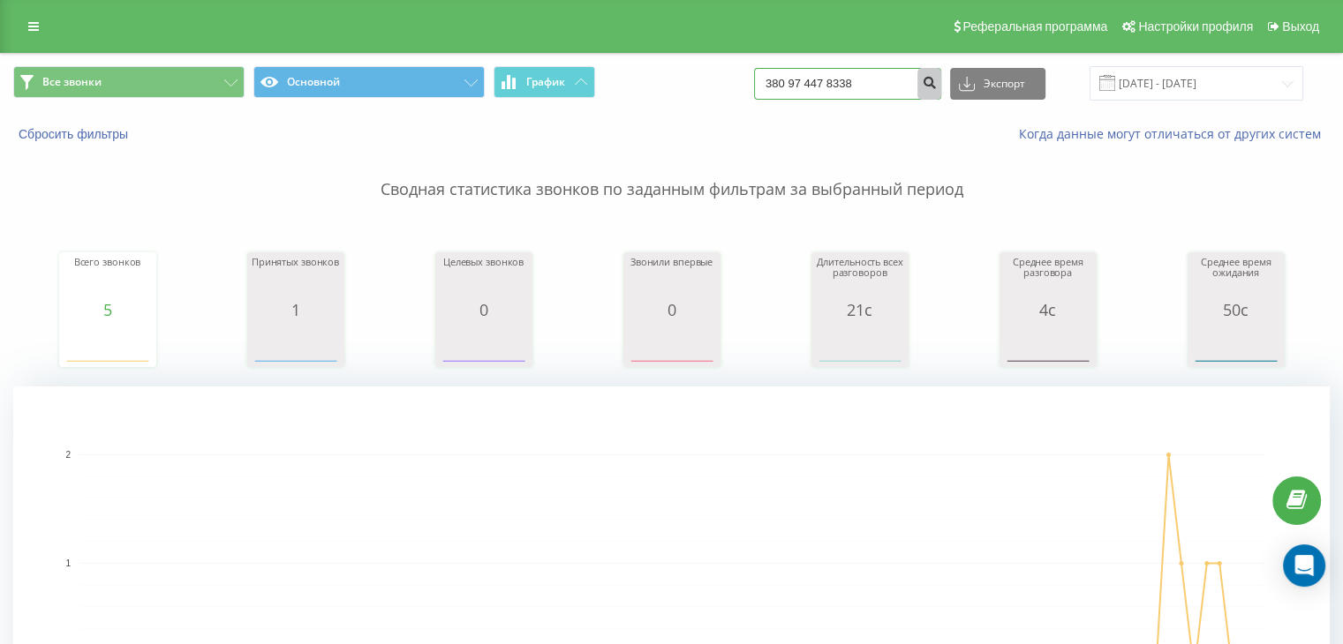
type input "380 97 447 8338"
click at [937, 79] on icon "submit" at bounding box center [929, 80] width 15 height 11
click at [810, 95] on input "380974478338" at bounding box center [847, 84] width 187 height 32
paste input "66266759"
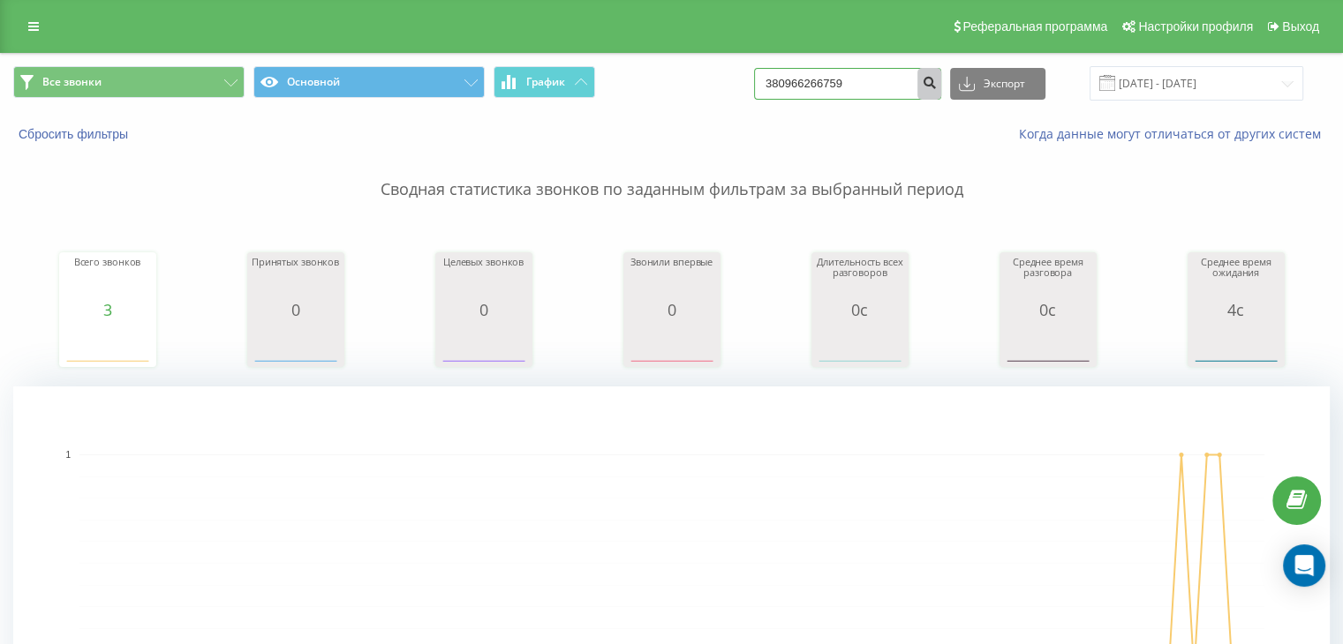
type input "380966266759"
click at [941, 87] on button "submit" at bounding box center [929, 84] width 24 height 32
click at [843, 76] on input "380966266759" at bounding box center [847, 84] width 187 height 32
paste input "88799803"
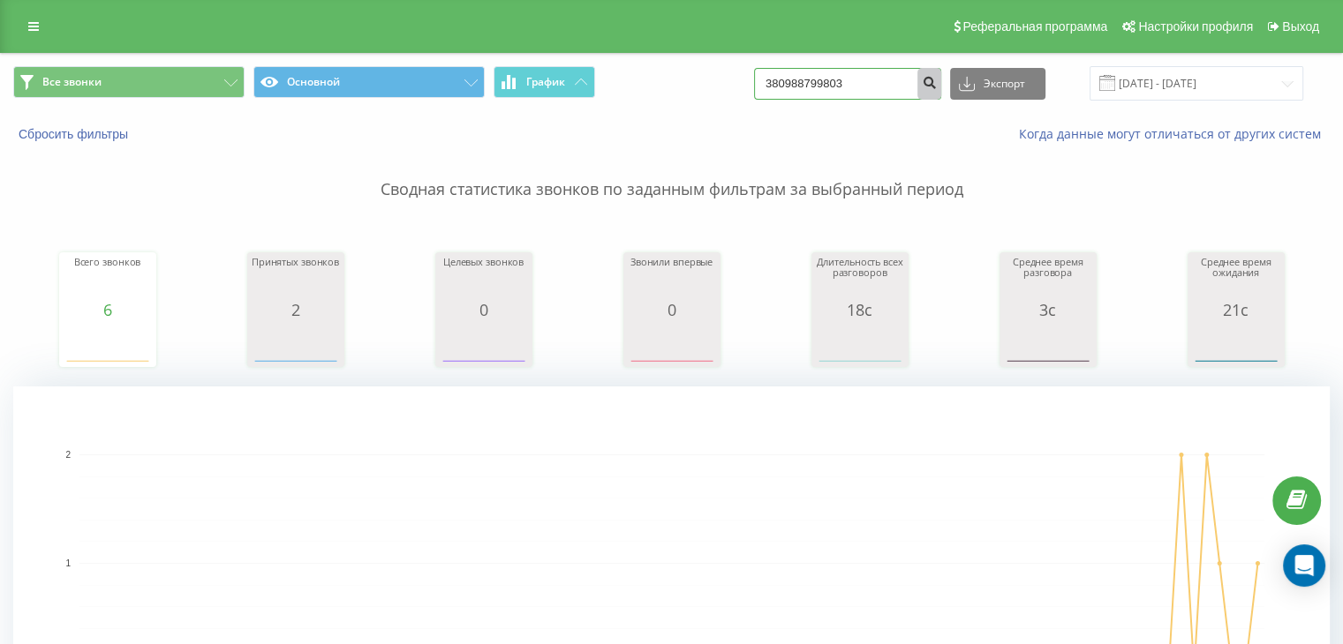
type input "380988799803"
click at [937, 85] on icon "submit" at bounding box center [929, 80] width 15 height 11
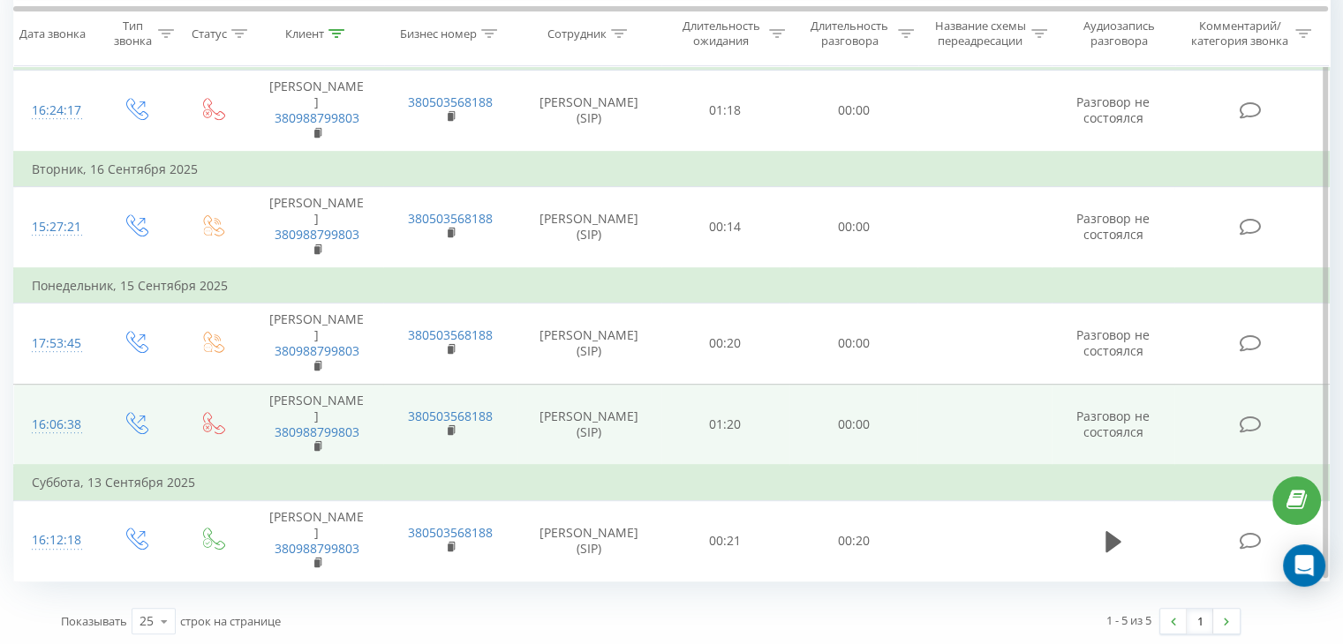
scroll to position [441, 0]
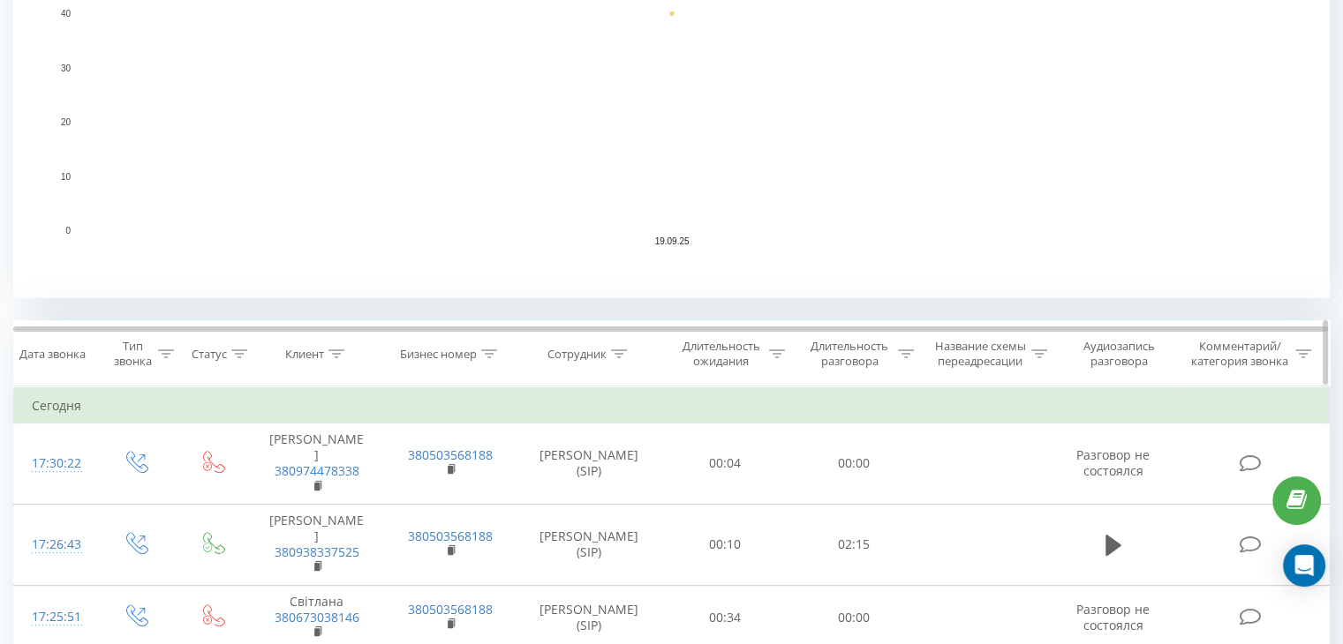
scroll to position [88, 0]
